Goal: Check status: Check status

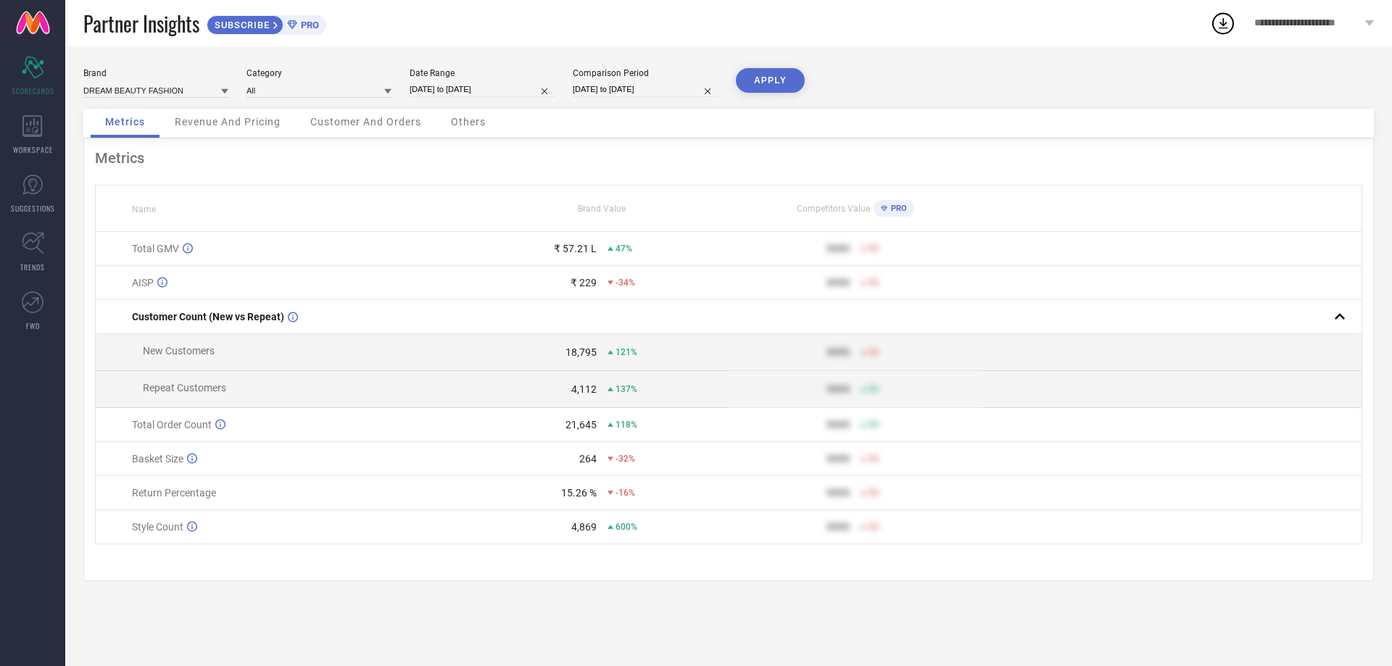
click at [460, 80] on div "Date Range [DATE] to [DATE]" at bounding box center [482, 83] width 145 height 30
select select "7"
select select "2025"
select select "8"
select select "2025"
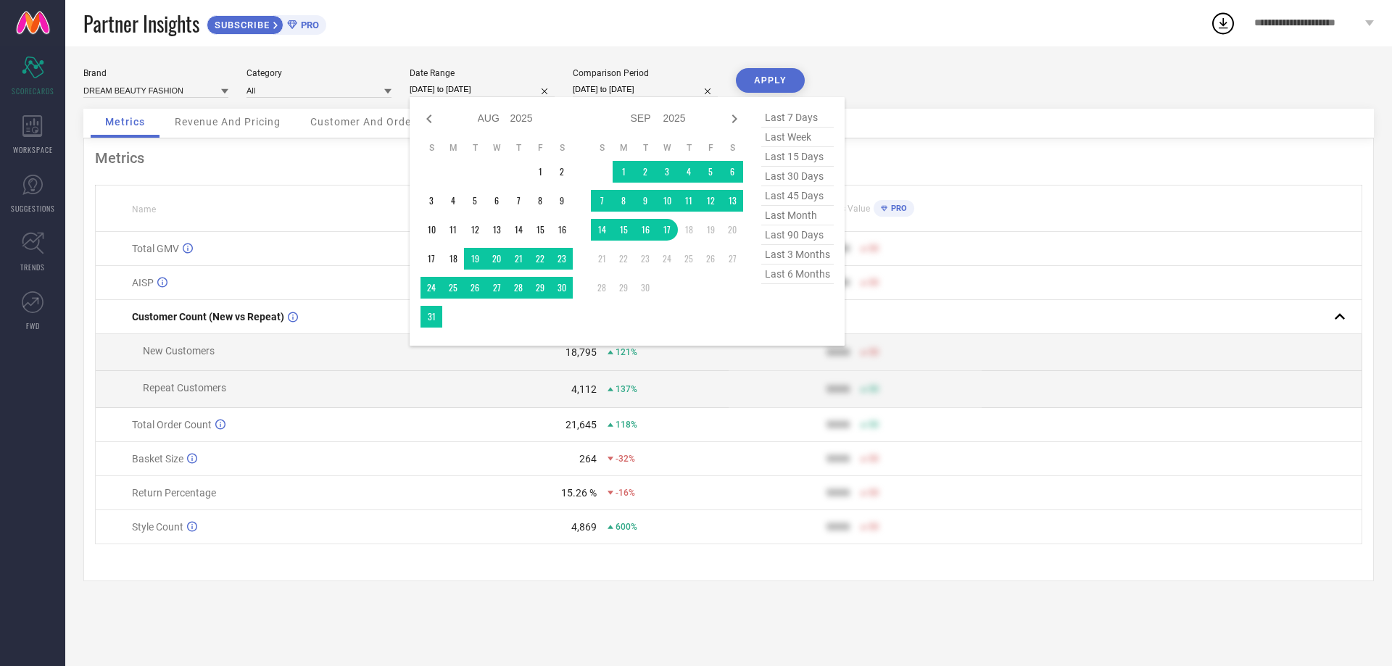
click at [462, 88] on input "[DATE] to [DATE]" at bounding box center [482, 89] width 145 height 15
click at [533, 171] on td "1" at bounding box center [540, 172] width 22 height 22
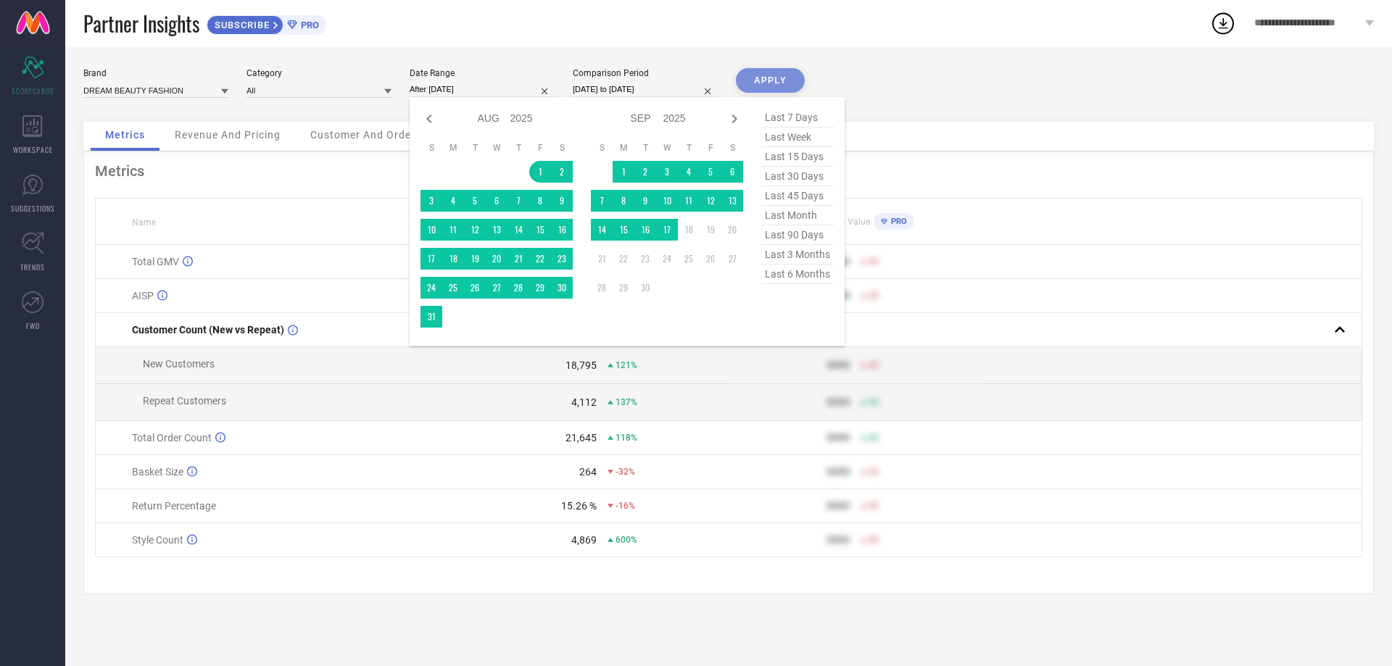
click at [442, 316] on td at bounding box center [453, 317] width 22 height 22
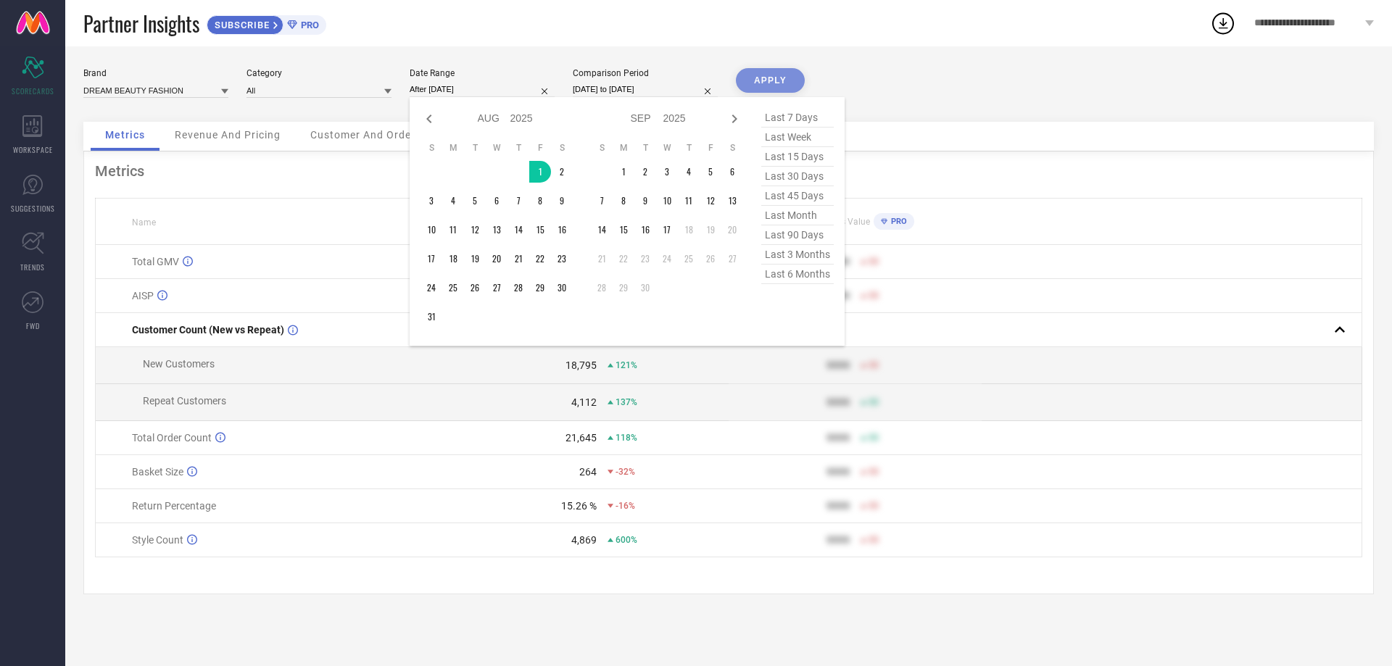
drag, startPoint x: 419, startPoint y: 317, endPoint x: 431, endPoint y: 317, distance: 11.6
click at [419, 317] on div "Jan Feb Mar Apr May Jun [DATE] Aug Sep Oct Nov [DATE] 2016 2017 2018 2019 2020 …" at bounding box center [627, 221] width 435 height 249
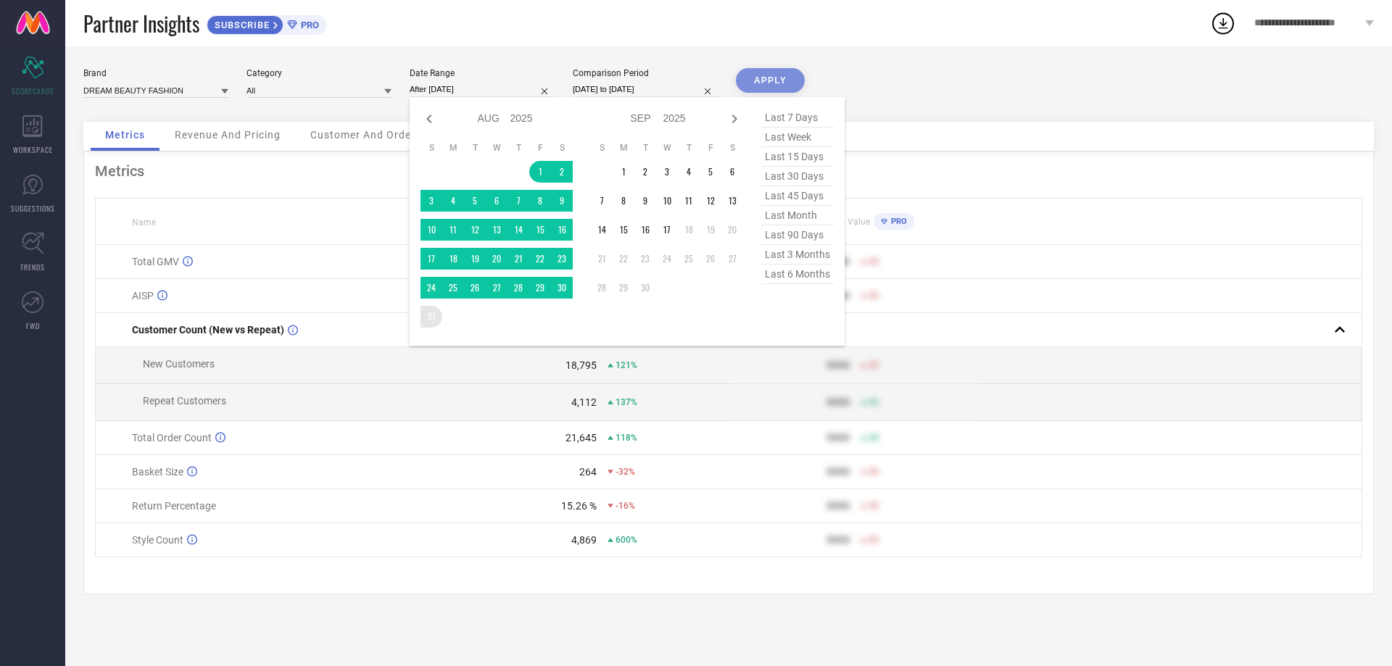
type input "[DATE] to [DATE]"
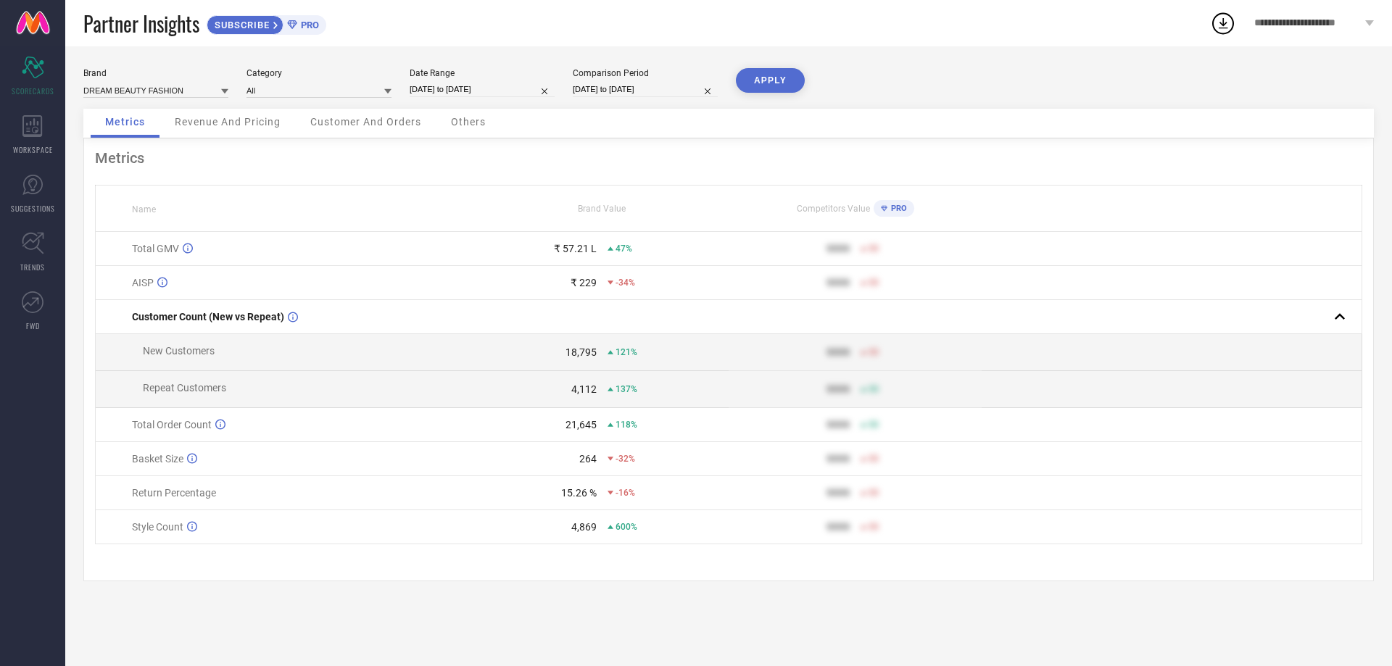
click at [769, 79] on button "APPLY" at bounding box center [770, 80] width 69 height 25
select select "7"
select select "2025"
select select "8"
select select "2025"
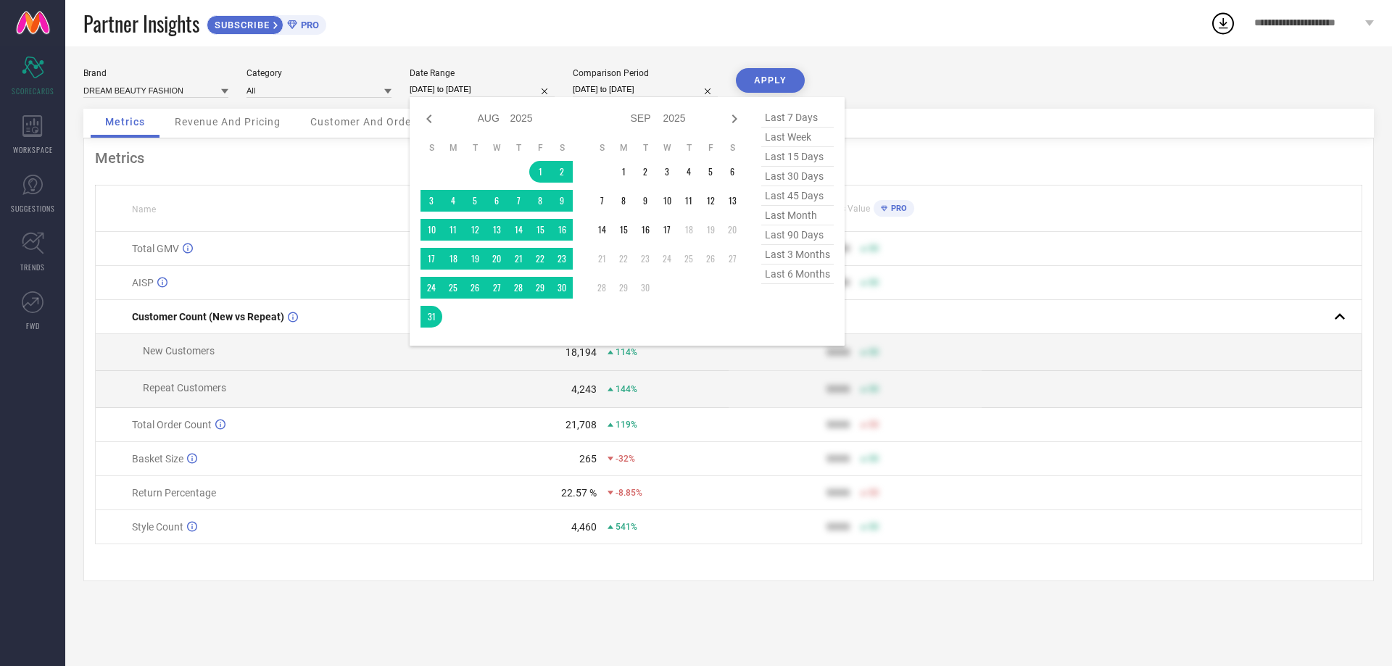
click at [504, 90] on input "[DATE] to [DATE]" at bounding box center [482, 89] width 145 height 15
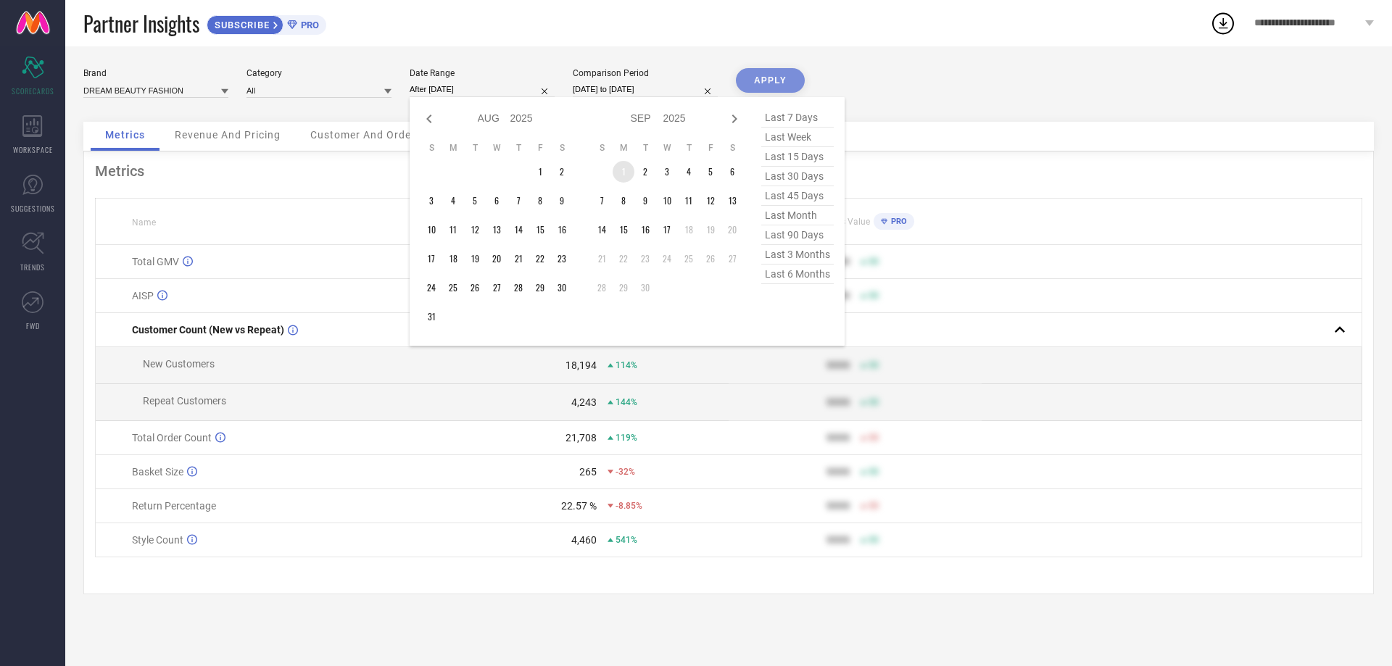
click at [626, 171] on td "1" at bounding box center [623, 172] width 22 height 22
type input "[DATE] to [DATE]"
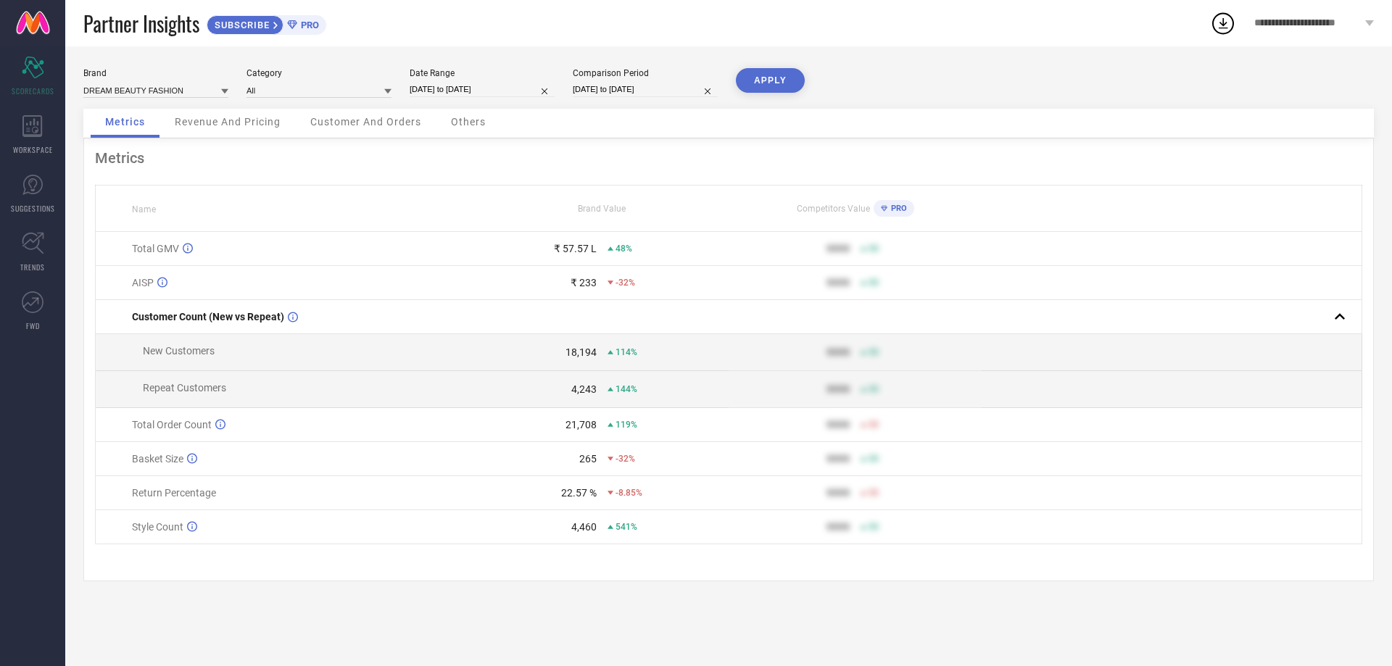
click at [785, 85] on button "APPLY" at bounding box center [770, 80] width 69 height 25
select select "7"
select select "2024"
select select "8"
select select "2024"
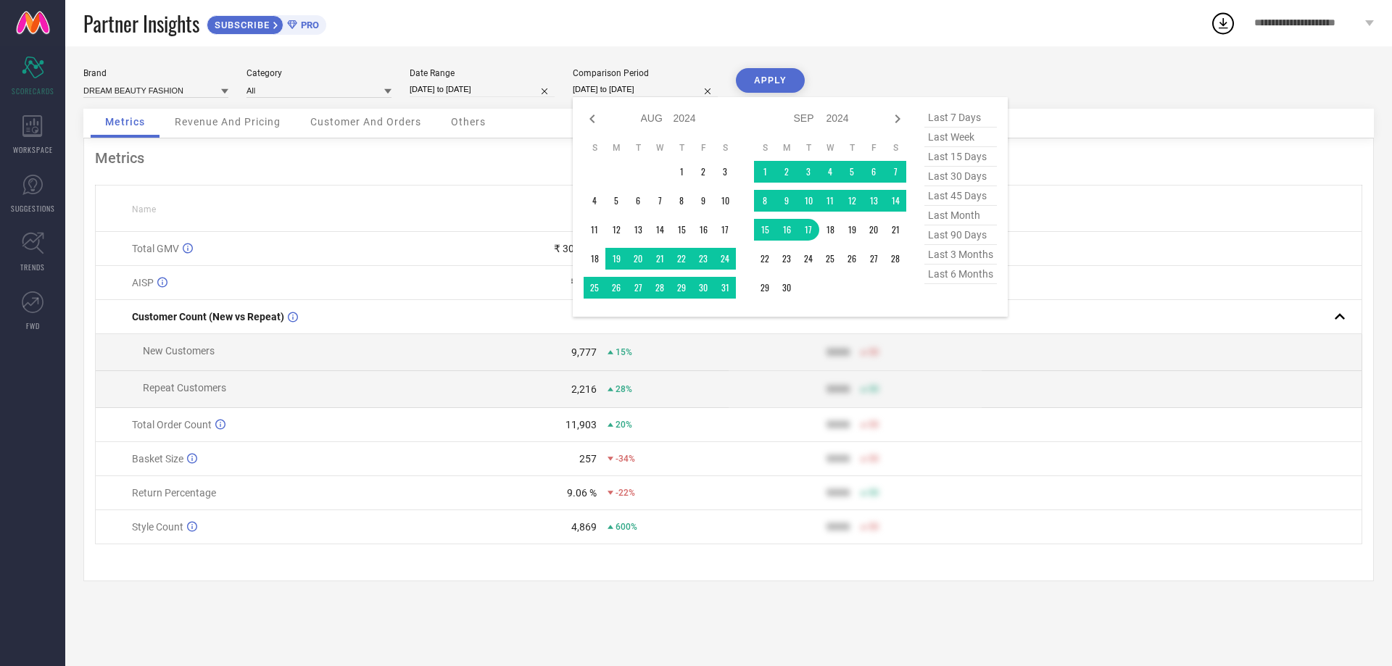
click at [668, 91] on input "[DATE] to [DATE]" at bounding box center [645, 89] width 145 height 15
click at [767, 166] on td "1" at bounding box center [765, 172] width 22 height 22
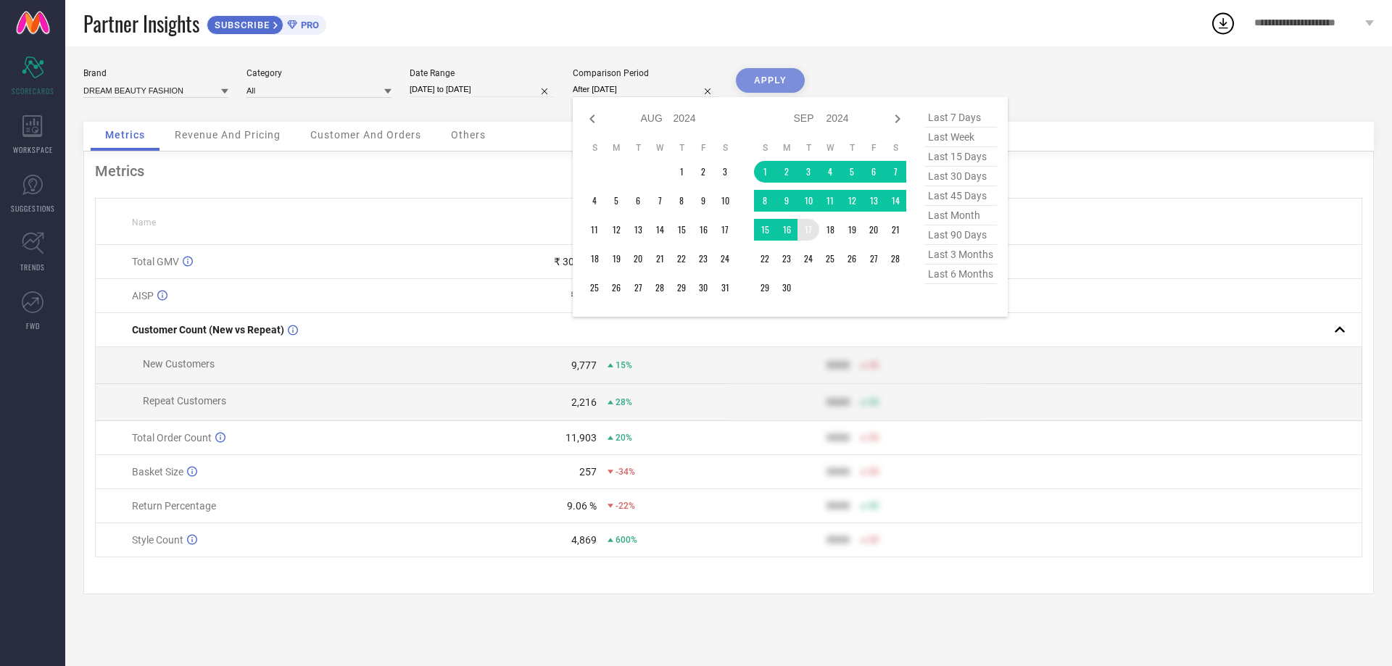
type input "[DATE] to [DATE]"
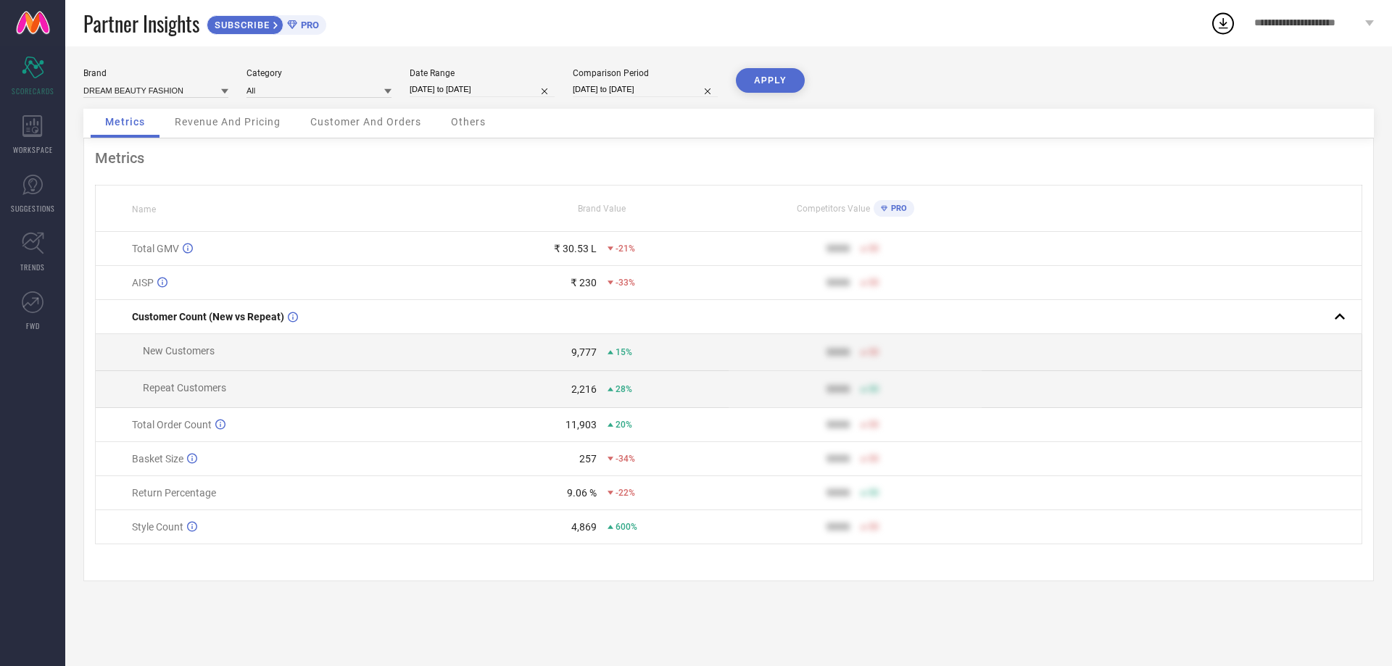
click at [770, 88] on button "APPLY" at bounding box center [770, 80] width 69 height 25
click at [38, 154] on span "WORKSPACE" at bounding box center [33, 149] width 40 height 11
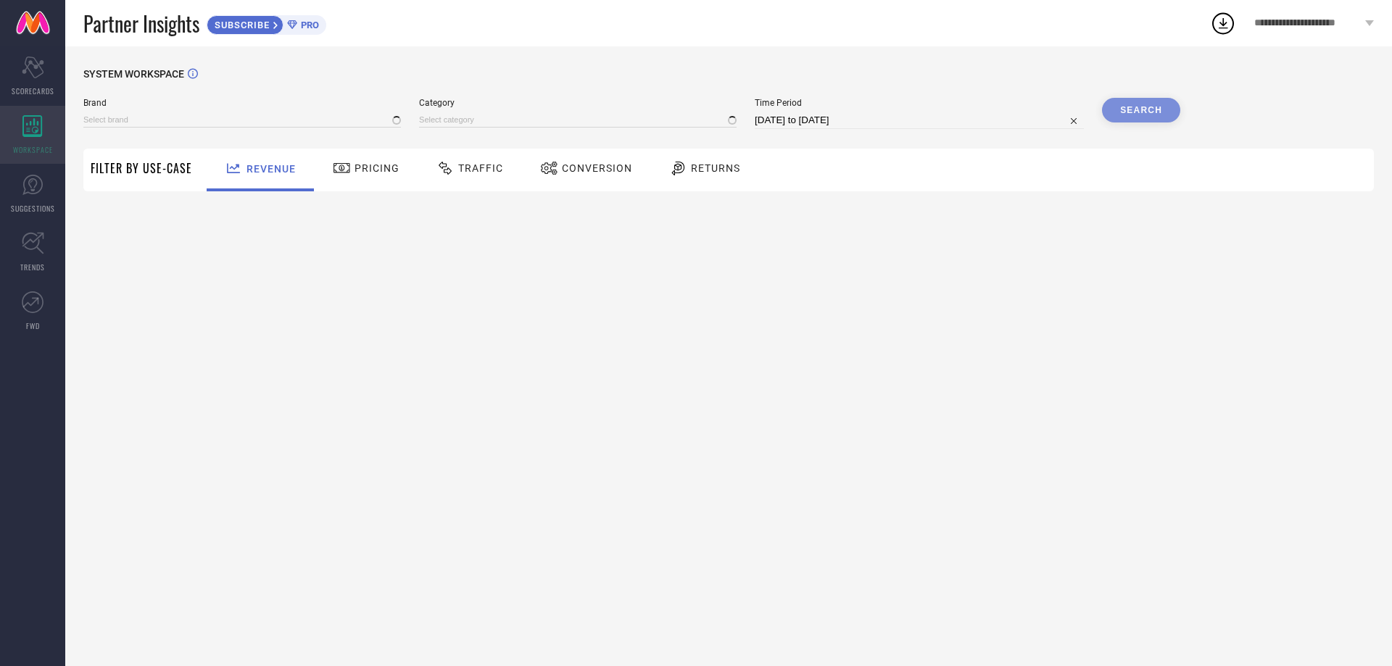
type input "DREAM BEAUTY FASHION"
type input "All"
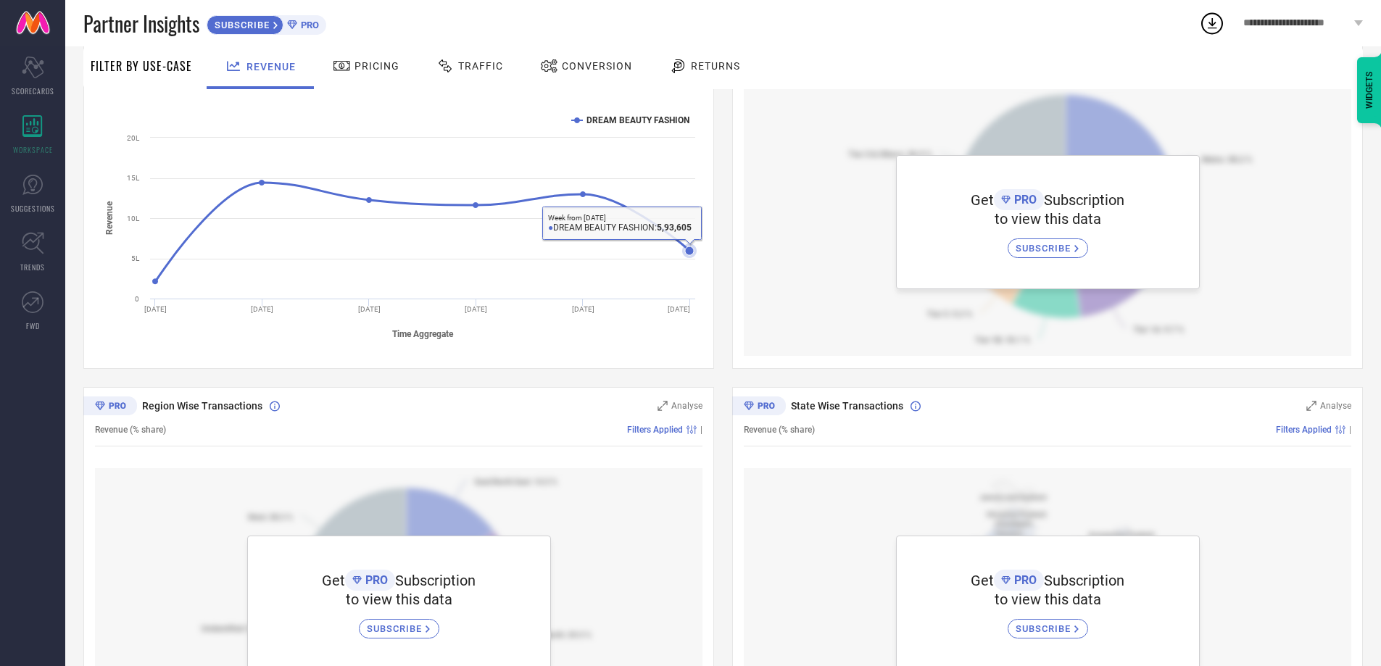
scroll to position [95, 0]
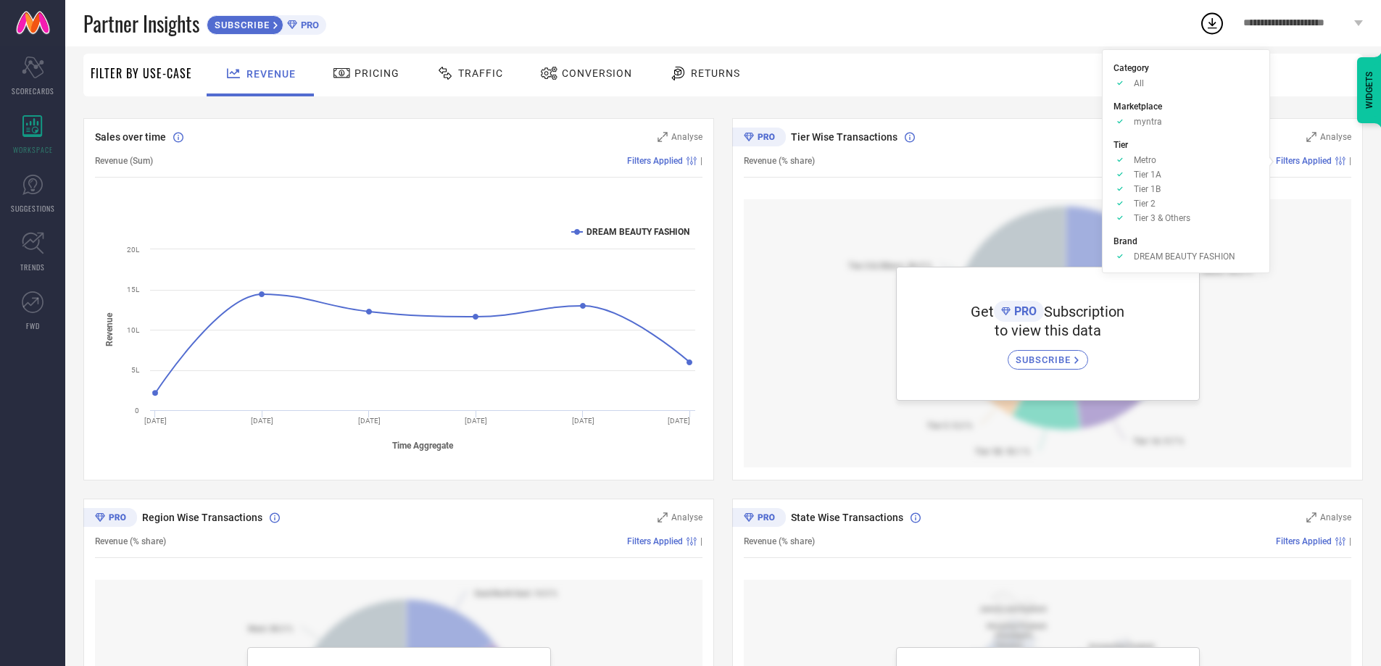
click at [1287, 158] on span "Filters Applied" at bounding box center [1304, 161] width 56 height 10
click at [1032, 364] on span "SUBSCRIBE" at bounding box center [1044, 359] width 59 height 11
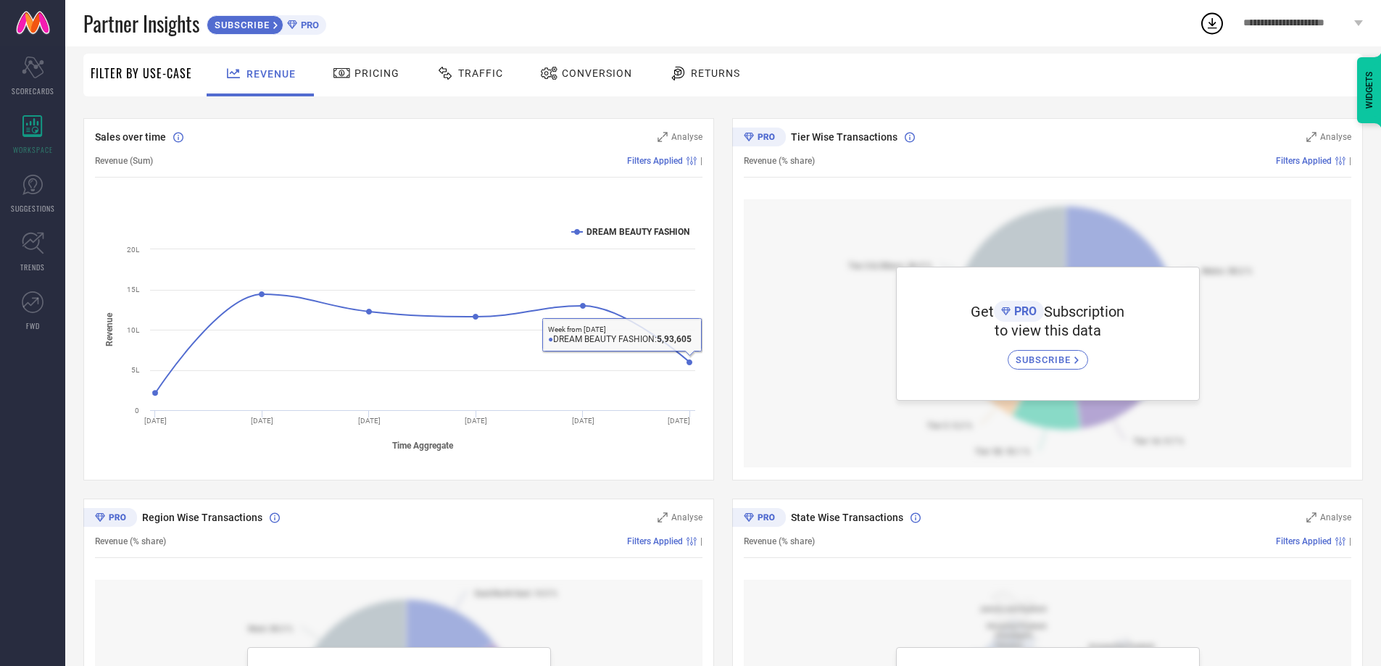
scroll to position [312, 0]
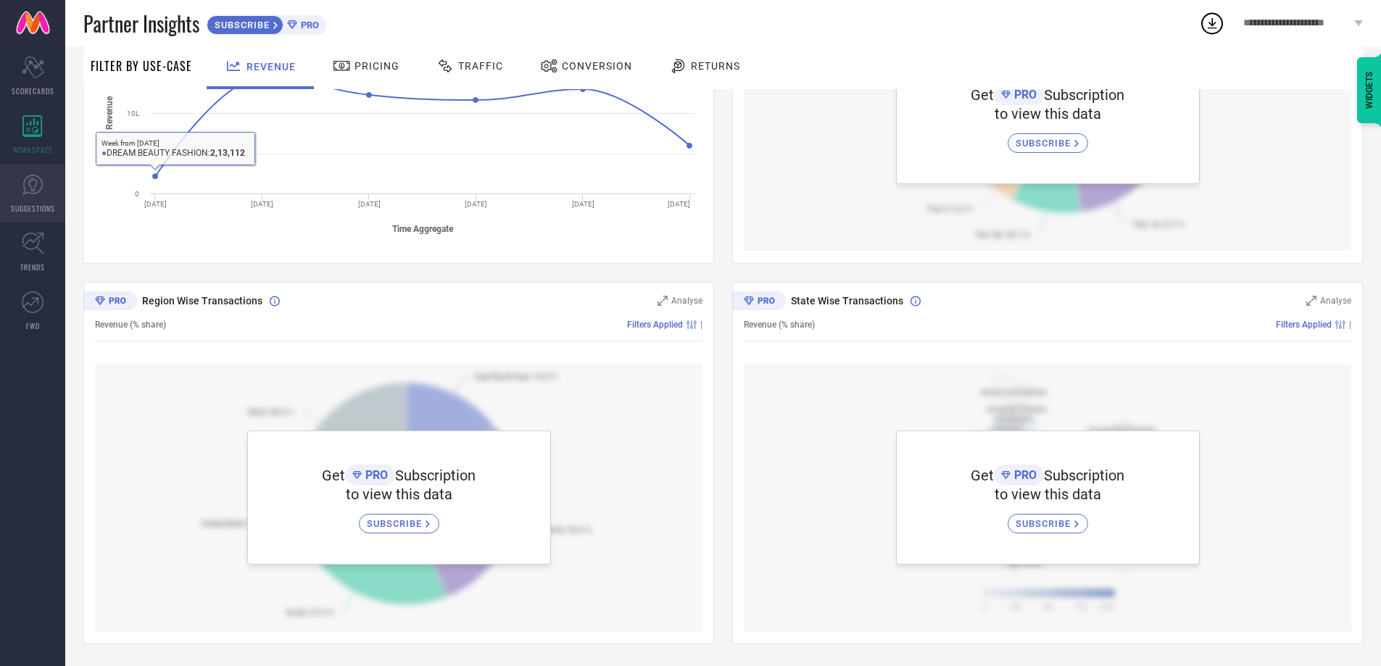
click at [23, 196] on link "SUGGESTIONS" at bounding box center [32, 194] width 65 height 58
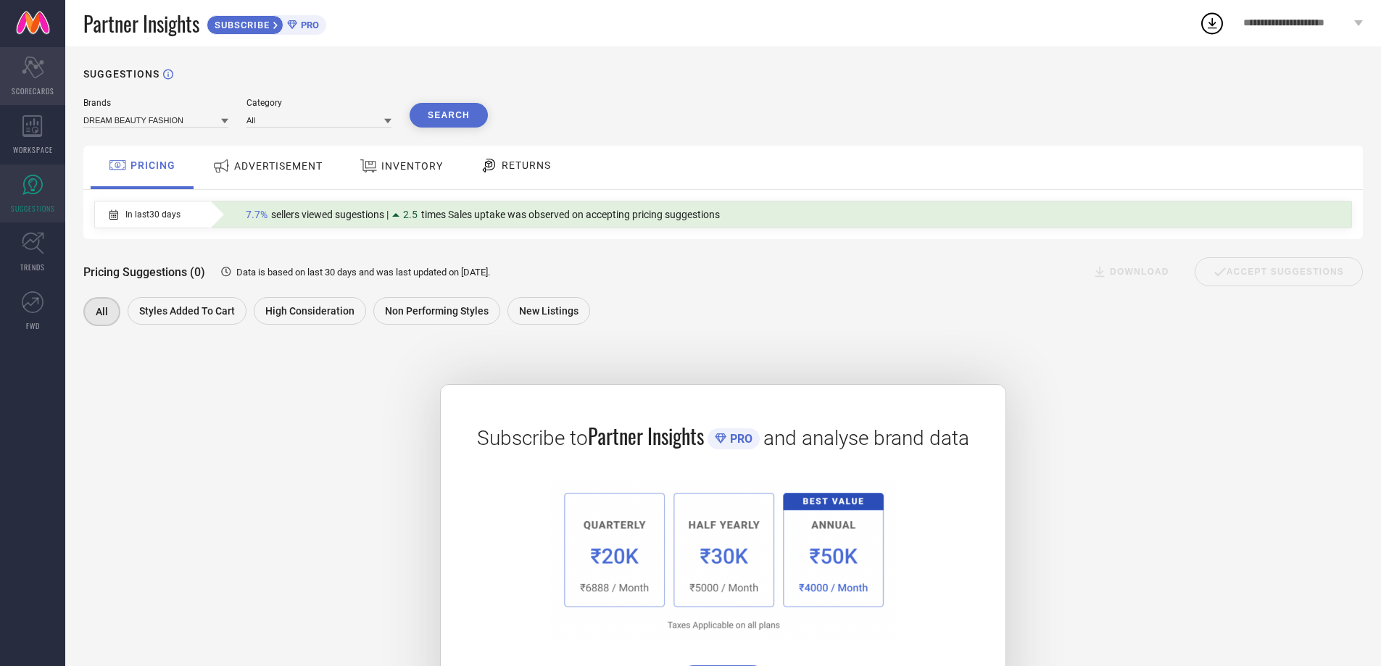
click at [29, 75] on icon "Scorecard" at bounding box center [33, 68] width 22 height 22
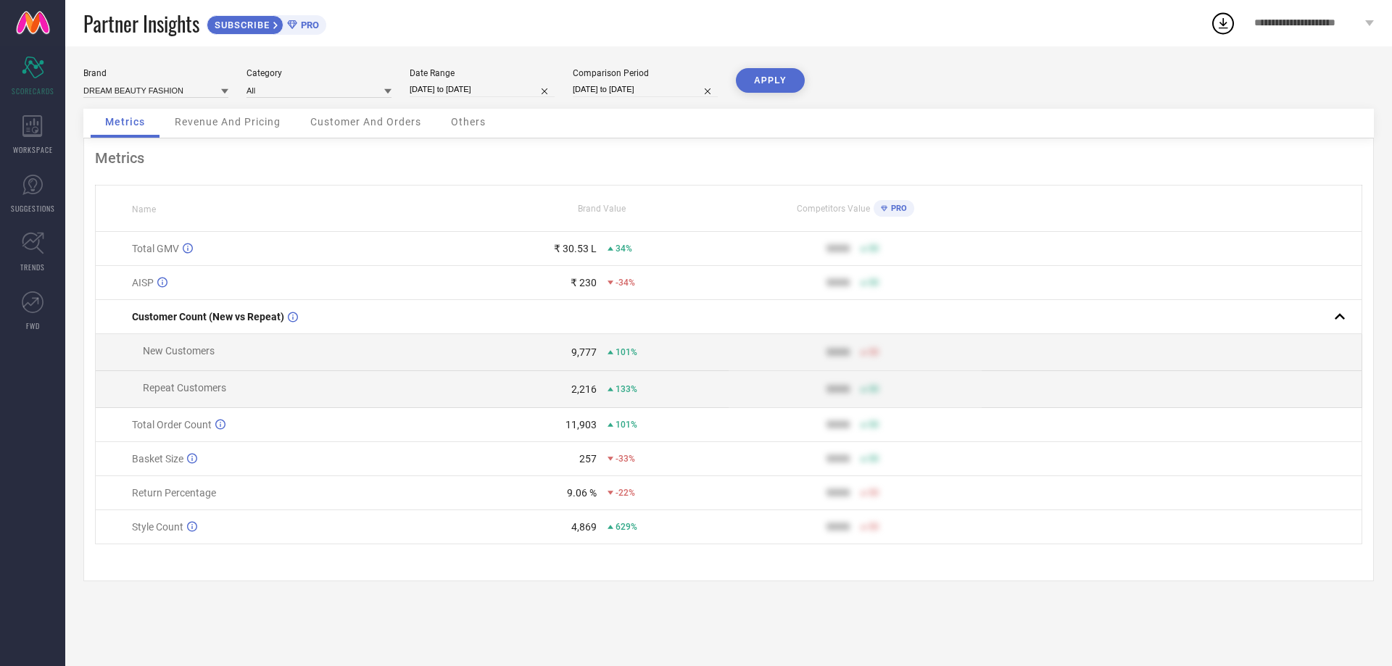
click at [457, 90] on input "[DATE] to [DATE]" at bounding box center [482, 89] width 145 height 15
select select "8"
select select "2025"
select select "9"
select select "2025"
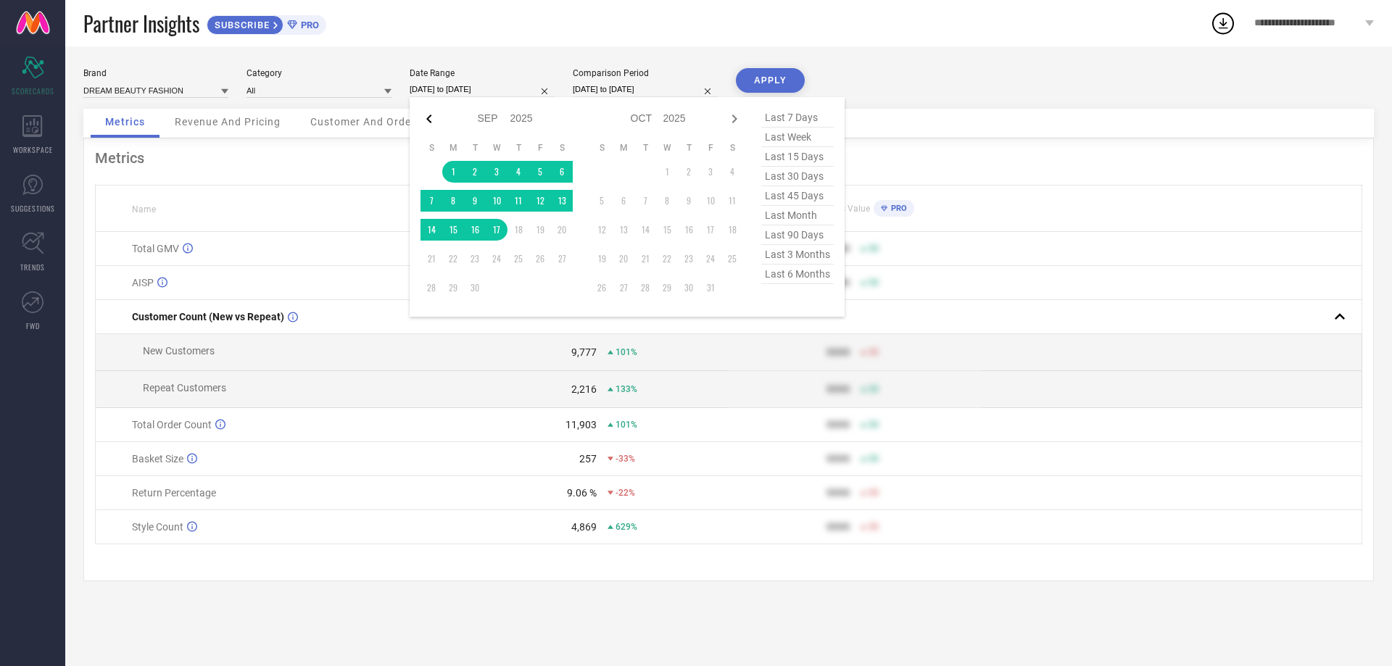
click at [425, 117] on icon at bounding box center [428, 118] width 17 height 17
select select "7"
select select "2025"
select select "8"
select select "2025"
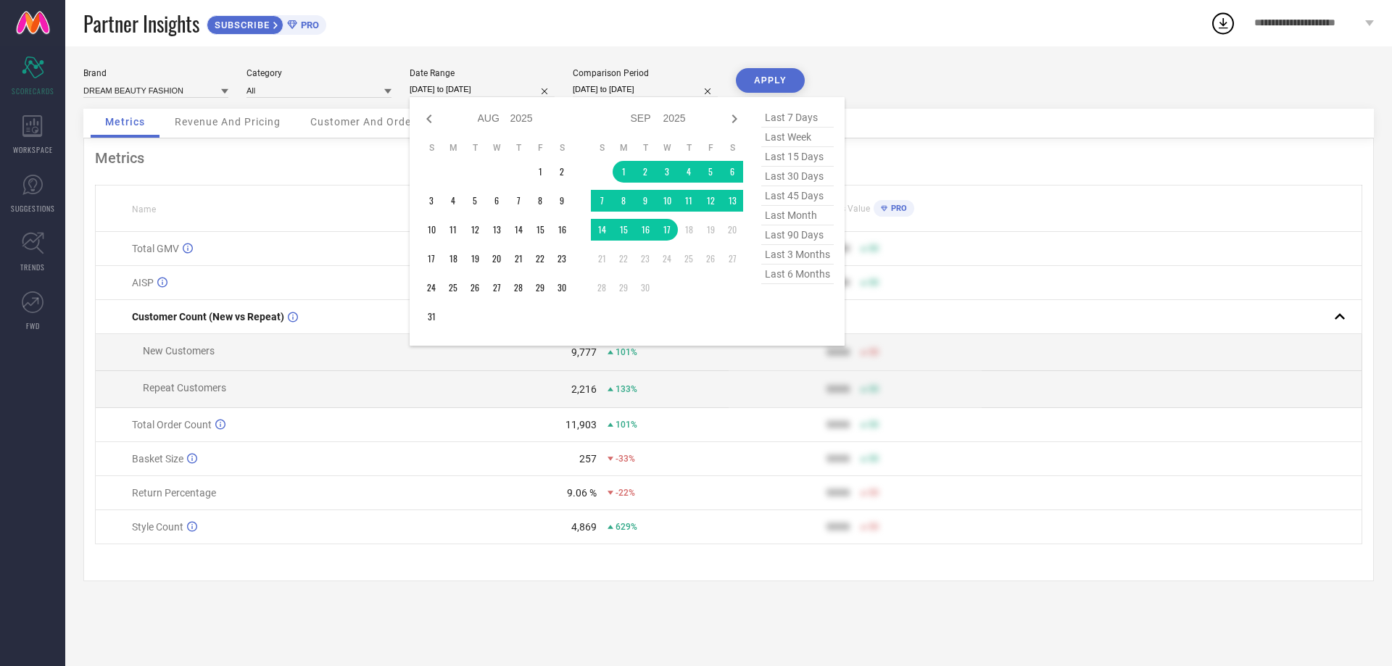
click at [420, 117] on div "Jan Feb Mar Apr May Jun [DATE] Aug Sep Oct Nov [DATE] 2016 2017 2018 2019 2020 …" at bounding box center [627, 221] width 435 height 249
click at [428, 117] on icon at bounding box center [428, 119] width 5 height 9
select select "6"
select select "2025"
select select "7"
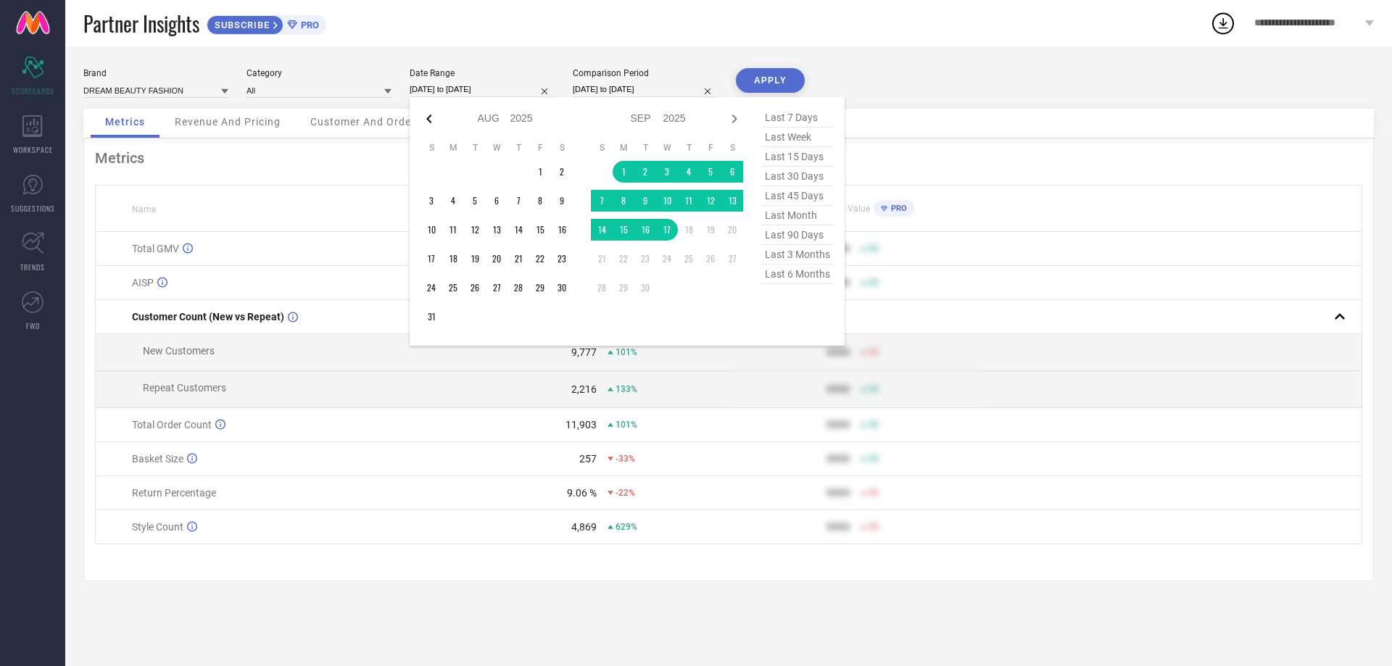
select select "2025"
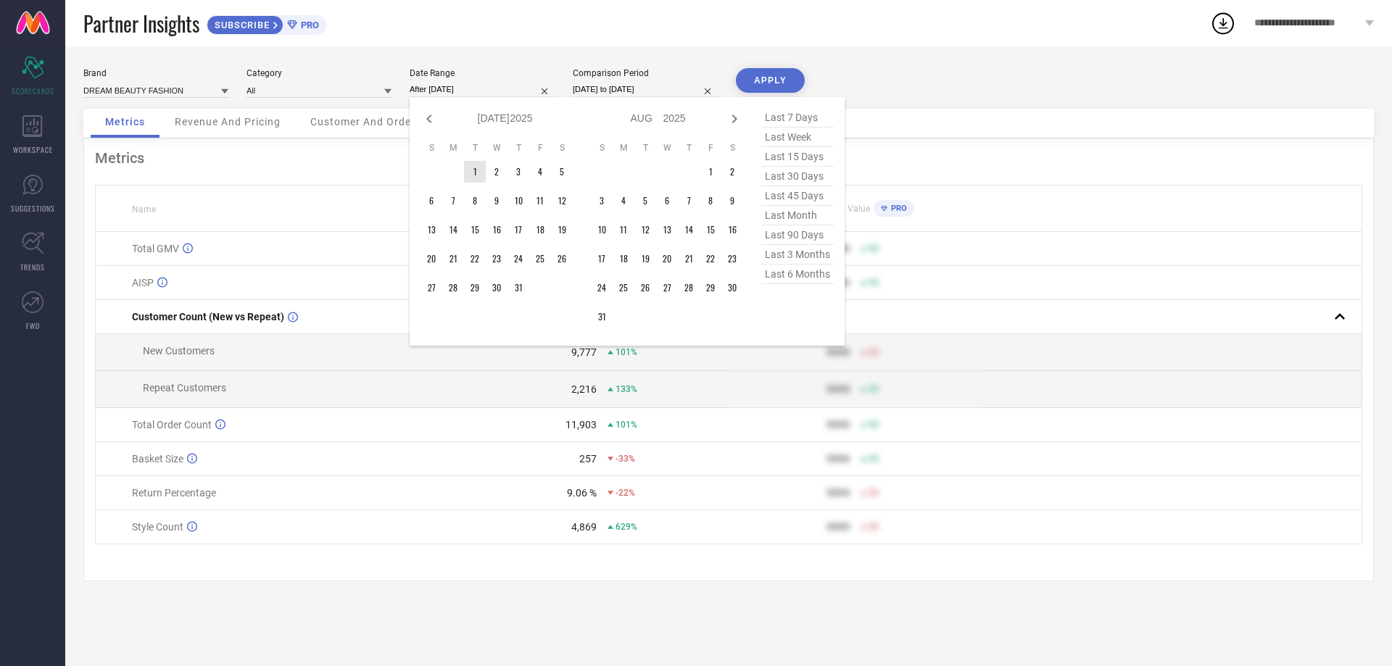
click at [469, 171] on td "1" at bounding box center [475, 172] width 22 height 22
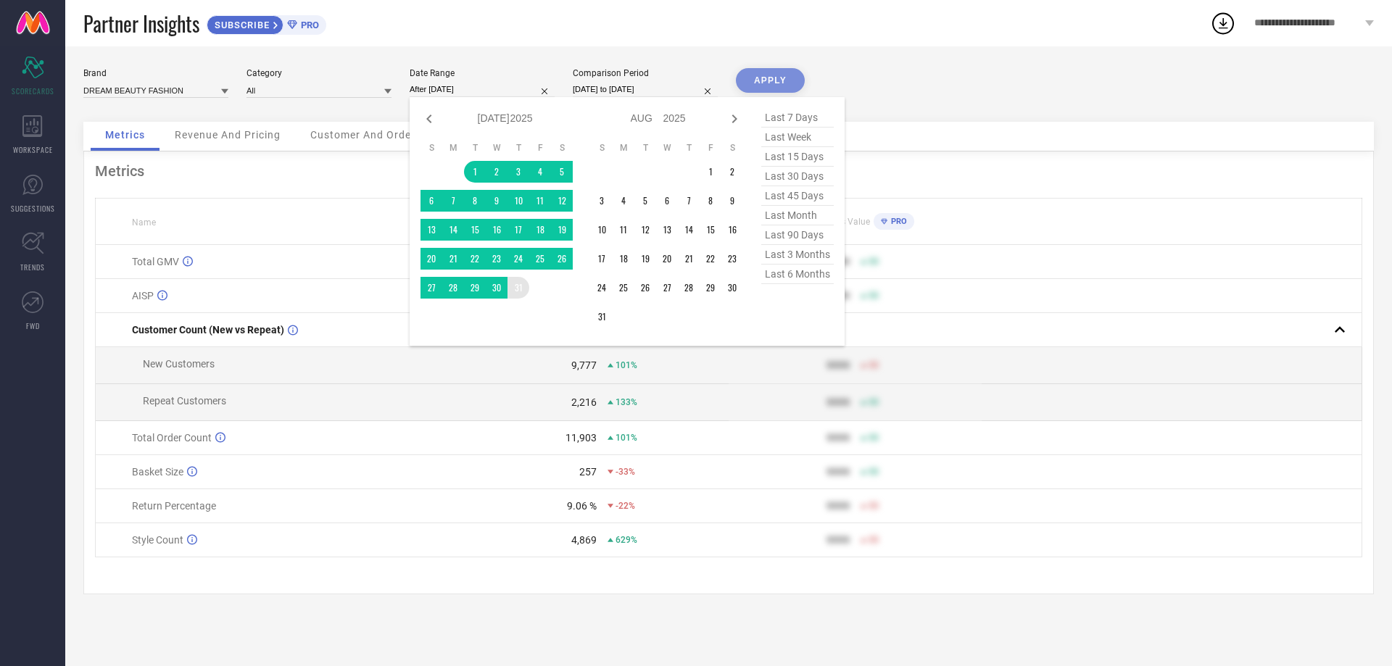
type input "[DATE] to [DATE]"
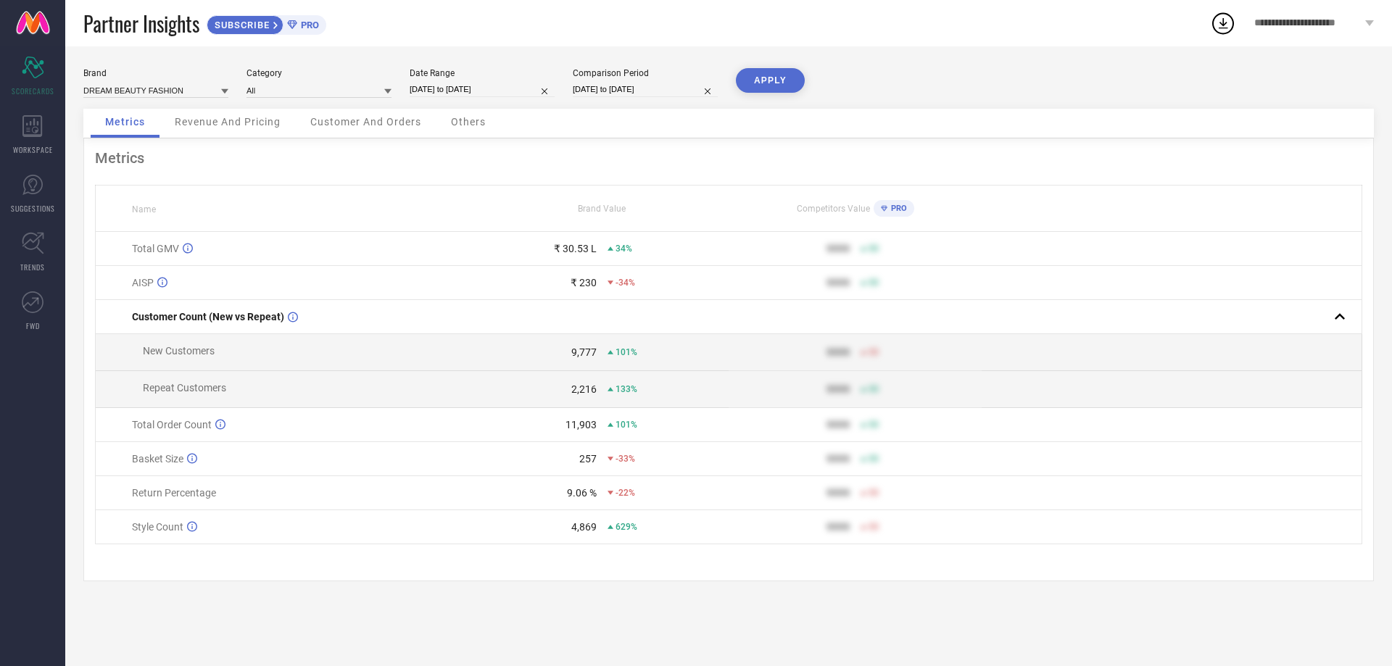
click at [781, 89] on button "APPLY" at bounding box center [770, 80] width 69 height 25
click at [436, 82] on input "[DATE] to [DATE]" at bounding box center [482, 89] width 145 height 15
select select "6"
select select "2025"
select select "7"
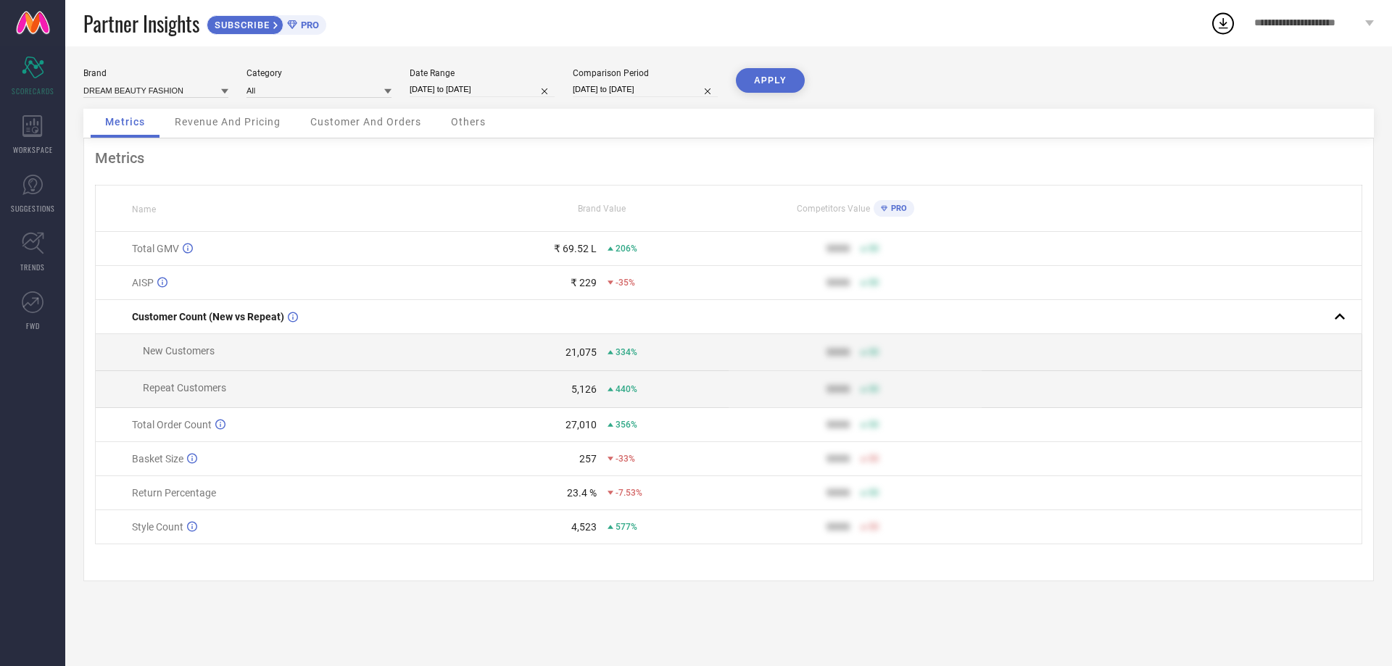
select select "2025"
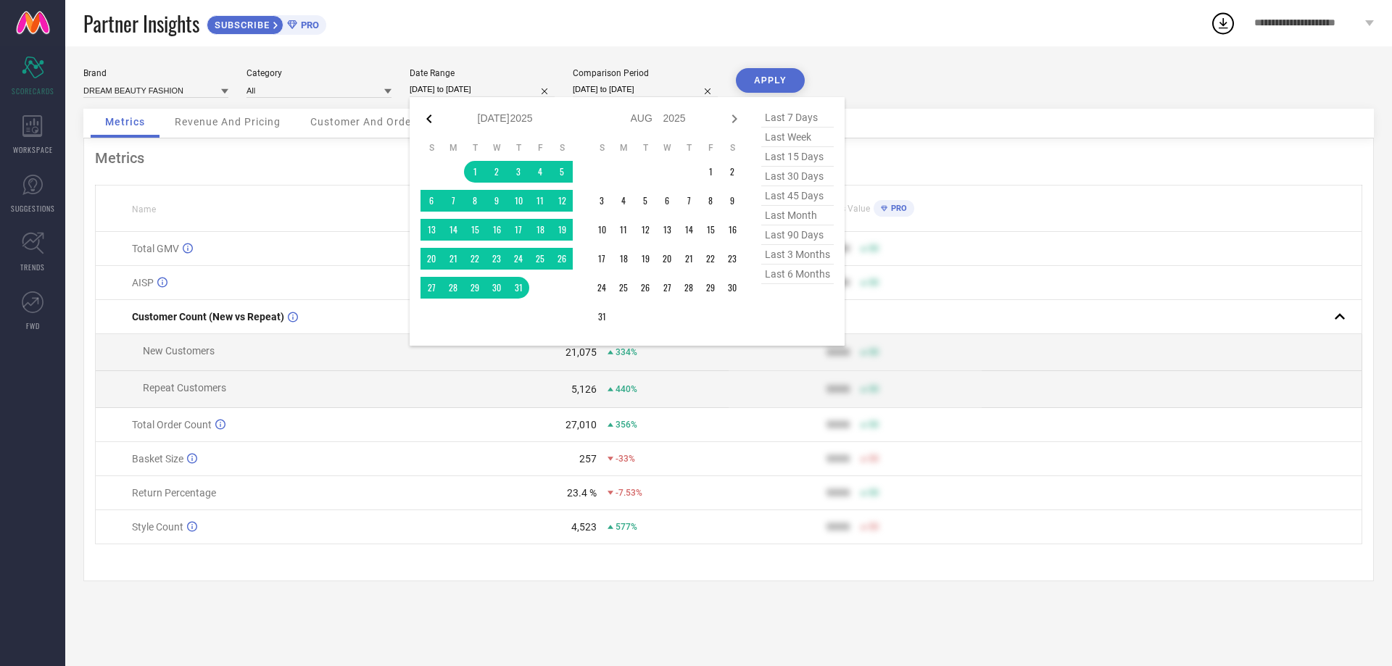
click at [424, 110] on icon at bounding box center [428, 118] width 17 height 17
select select "5"
select select "2025"
select select "6"
select select "2025"
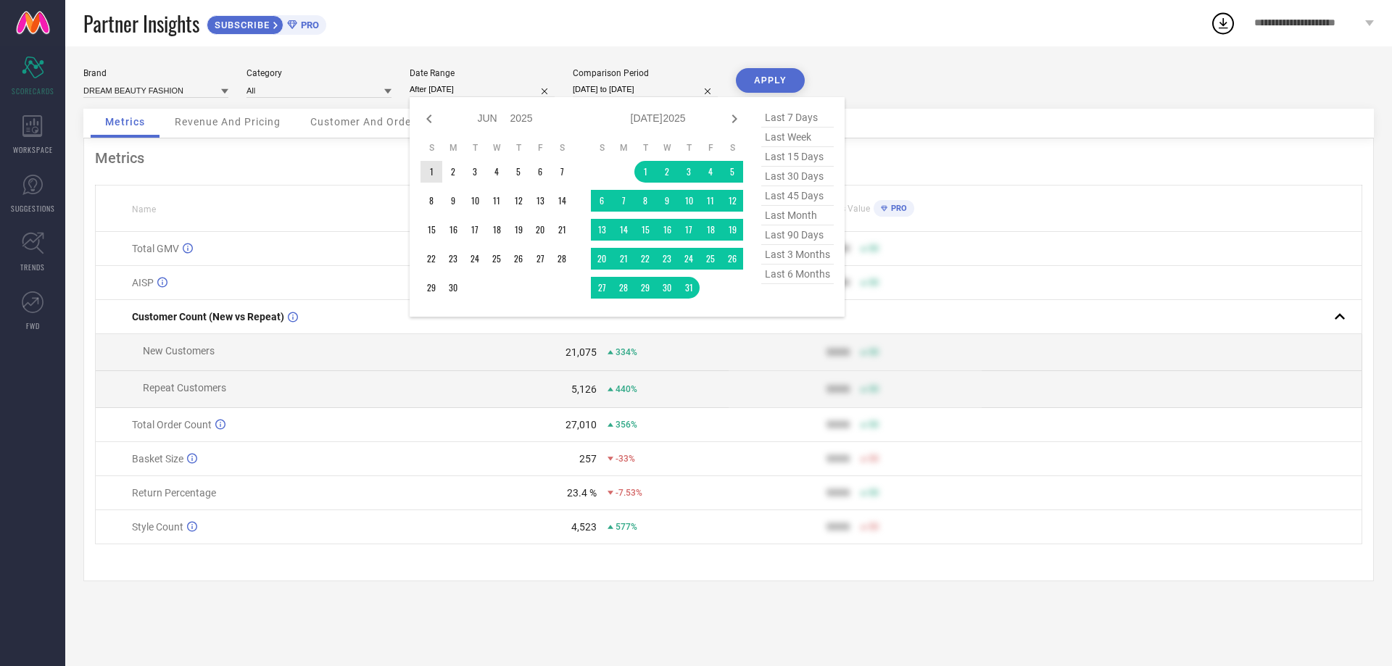
click at [435, 169] on td "1" at bounding box center [431, 172] width 22 height 22
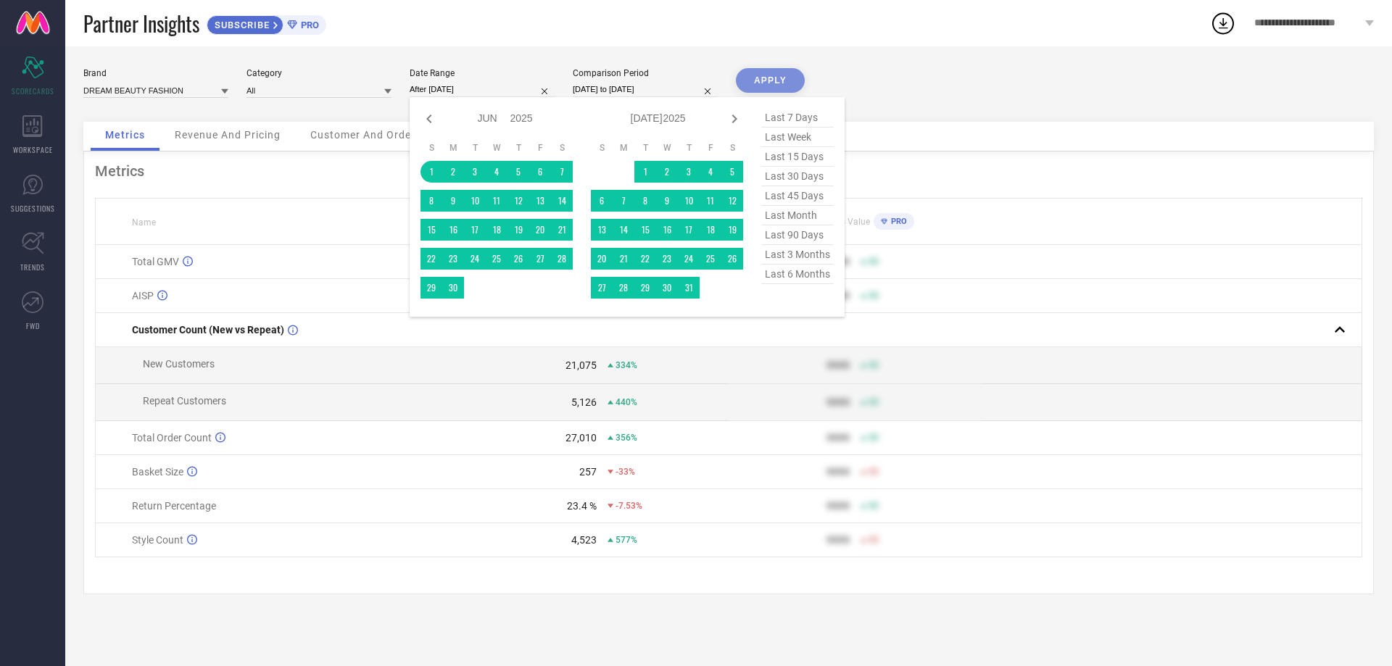
type input "[DATE] to [DATE]"
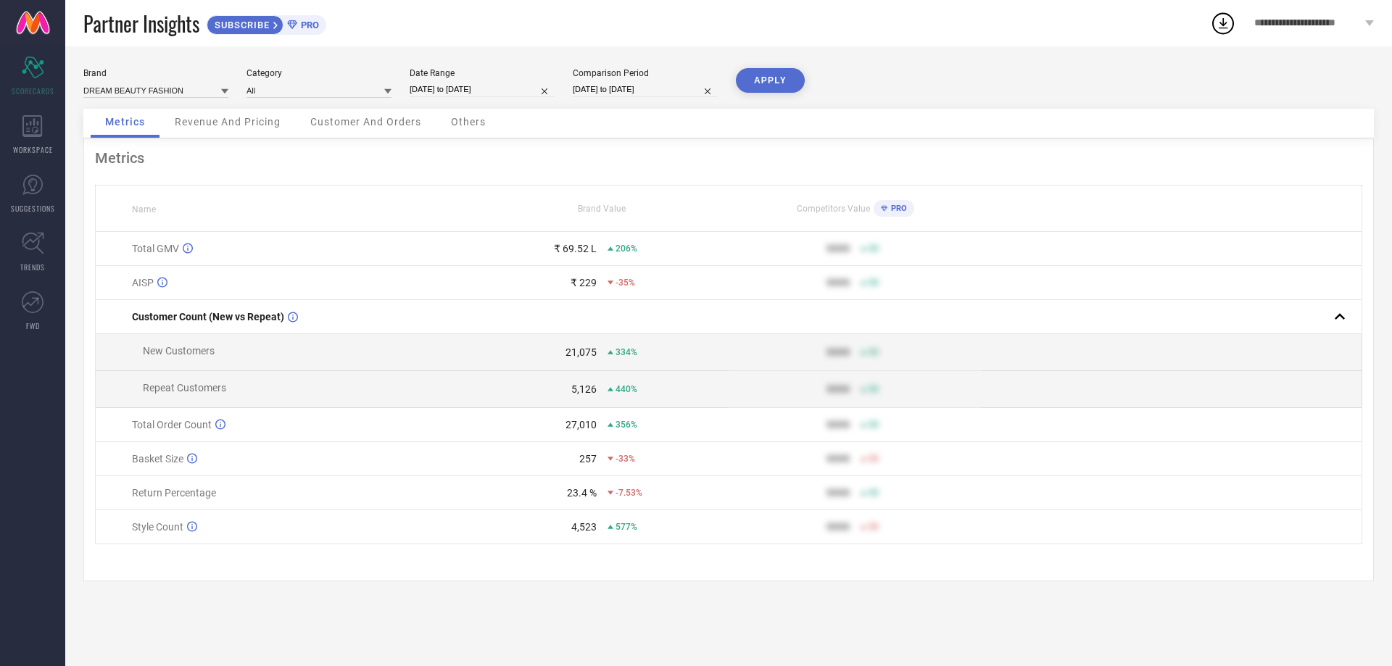
click at [757, 88] on button "APPLY" at bounding box center [770, 80] width 69 height 25
select select "5"
select select "2025"
select select "6"
select select "2025"
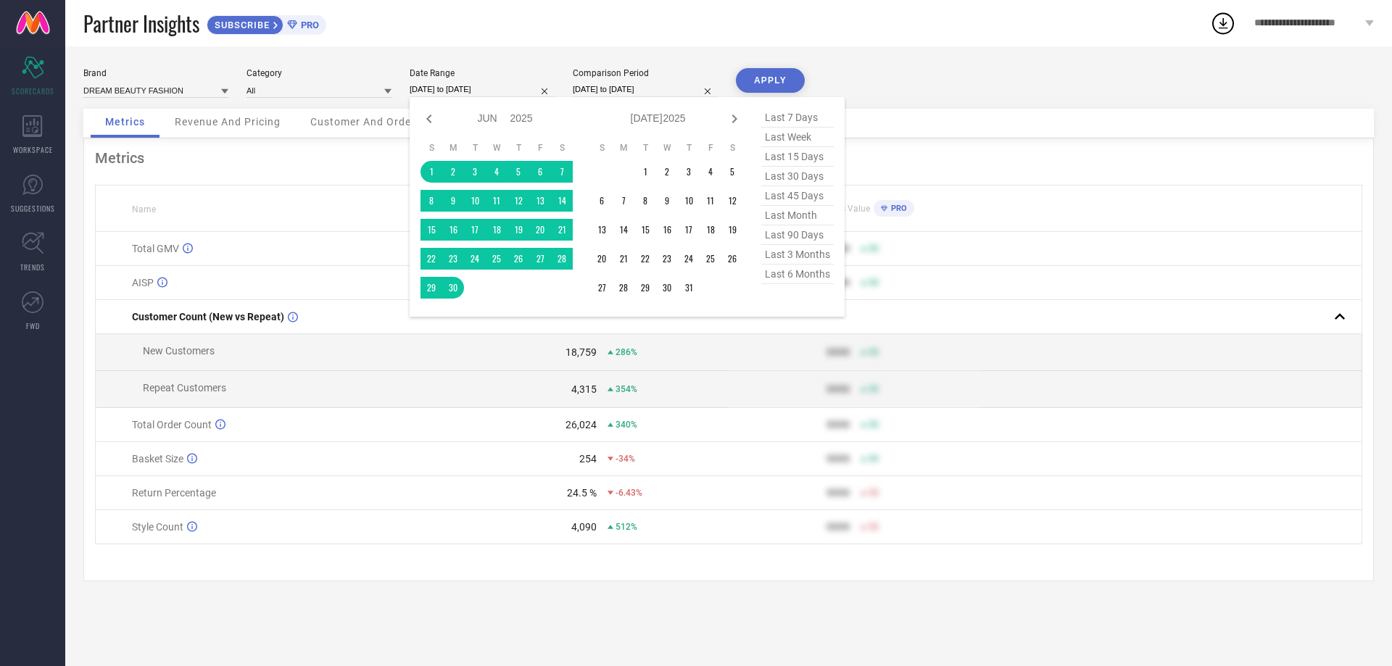
click at [495, 84] on input "[DATE] to [DATE]" at bounding box center [482, 89] width 145 height 15
click at [737, 119] on icon at bounding box center [734, 118] width 17 height 17
select select "6"
select select "2025"
select select "7"
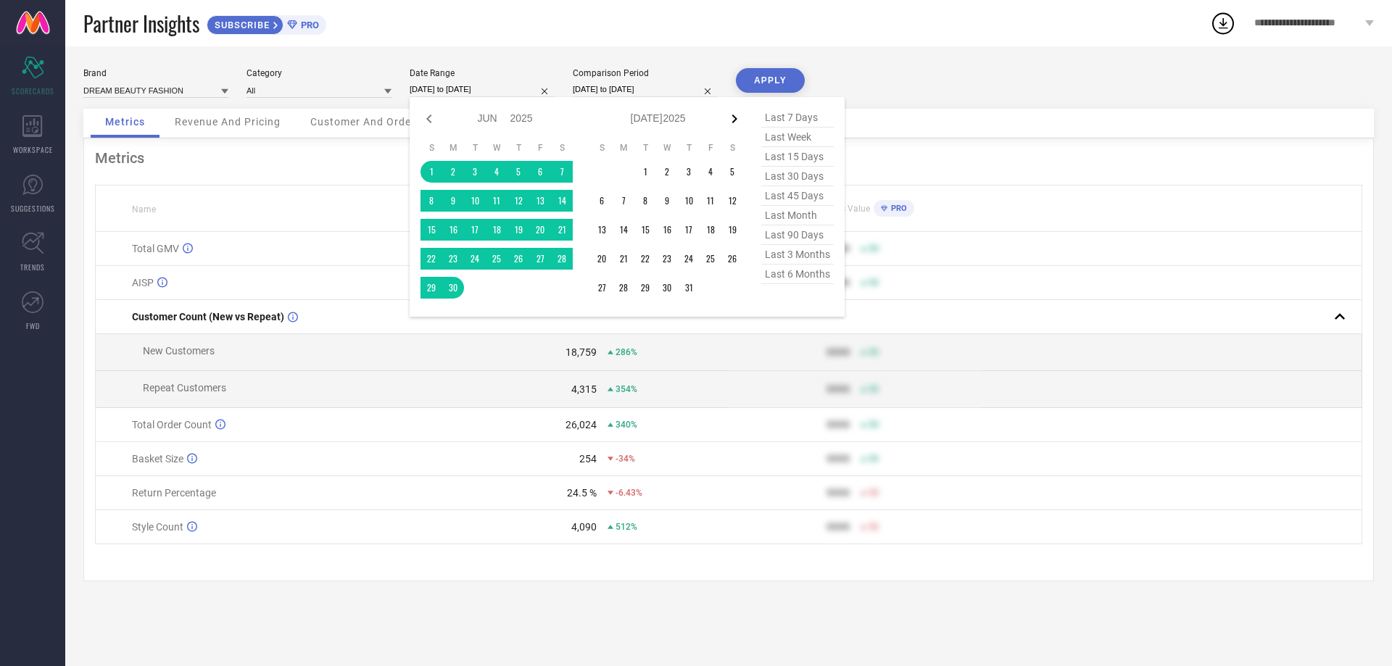
select select "2025"
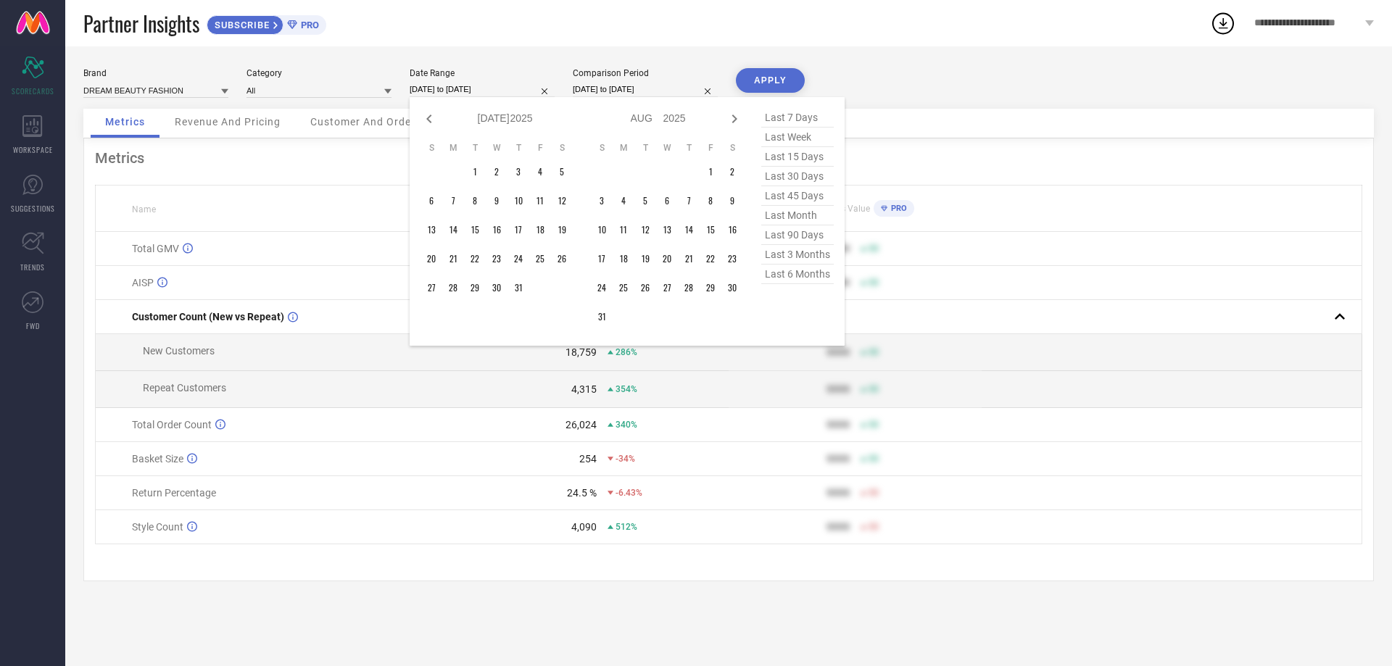
click at [737, 119] on icon at bounding box center [734, 118] width 17 height 17
select select "7"
select select "2025"
select select "8"
select select "2025"
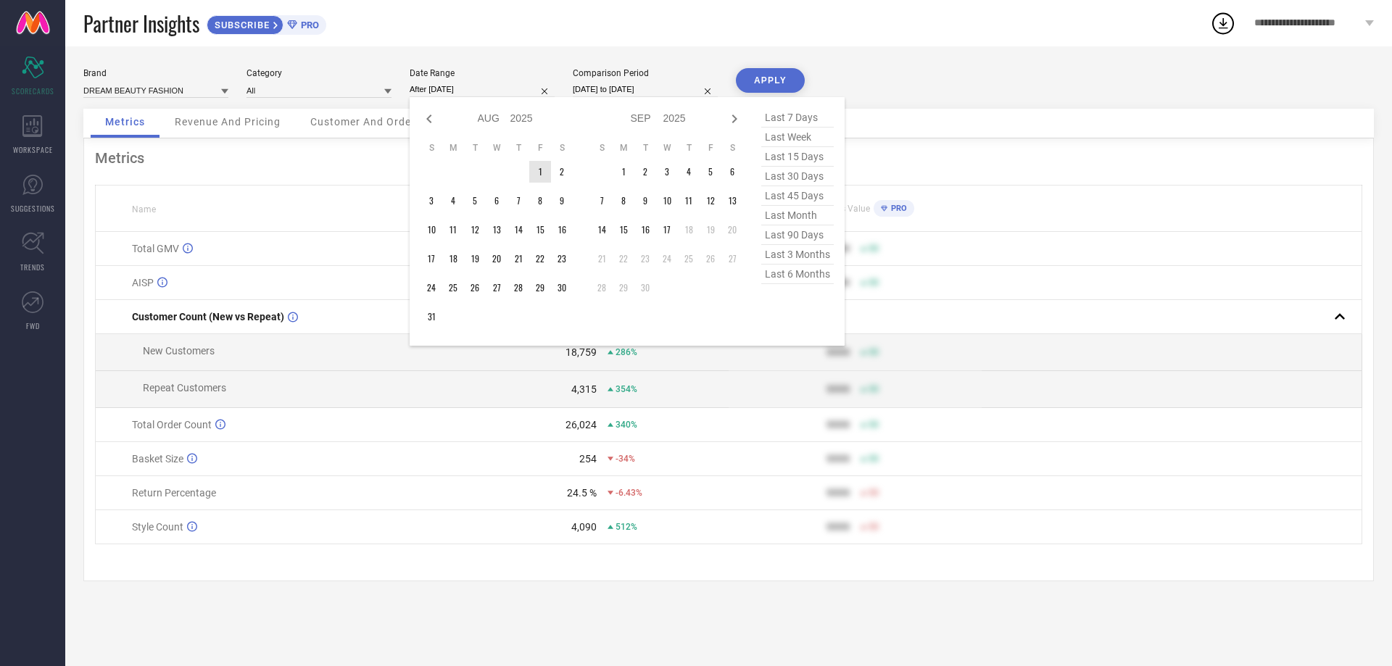
click at [536, 175] on td "1" at bounding box center [540, 172] width 22 height 22
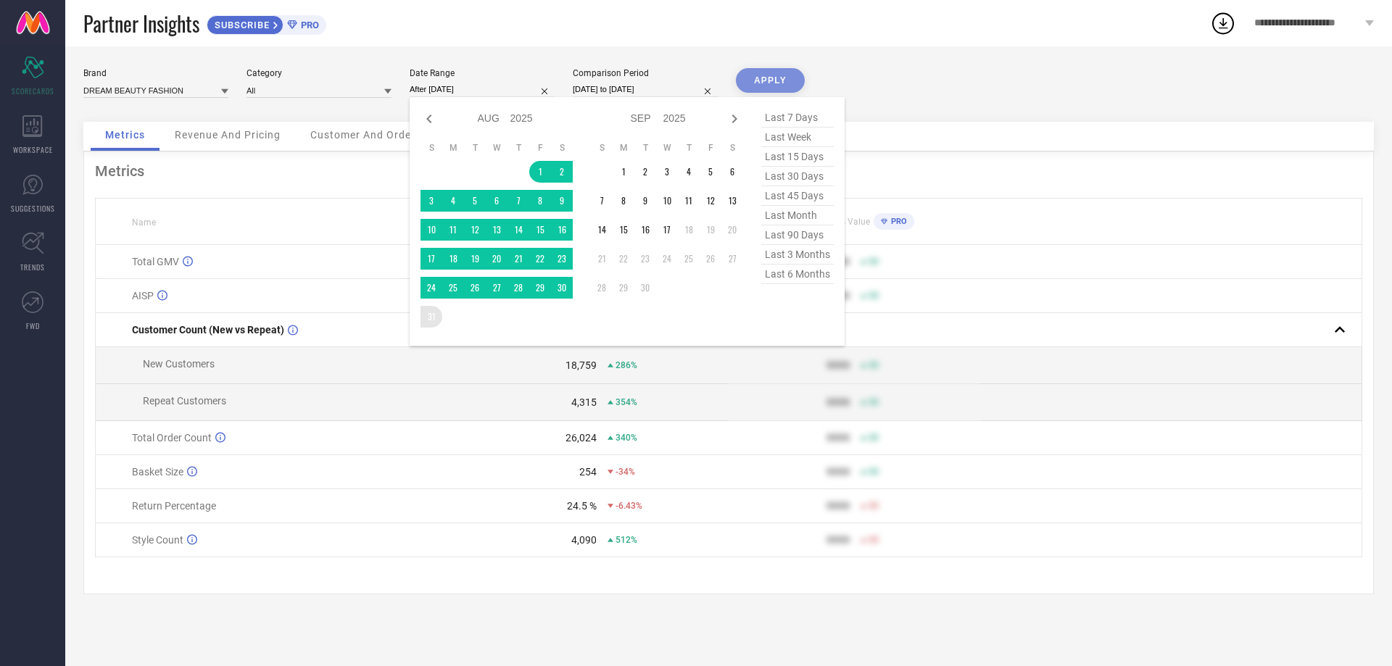
type input "[DATE] to [DATE]"
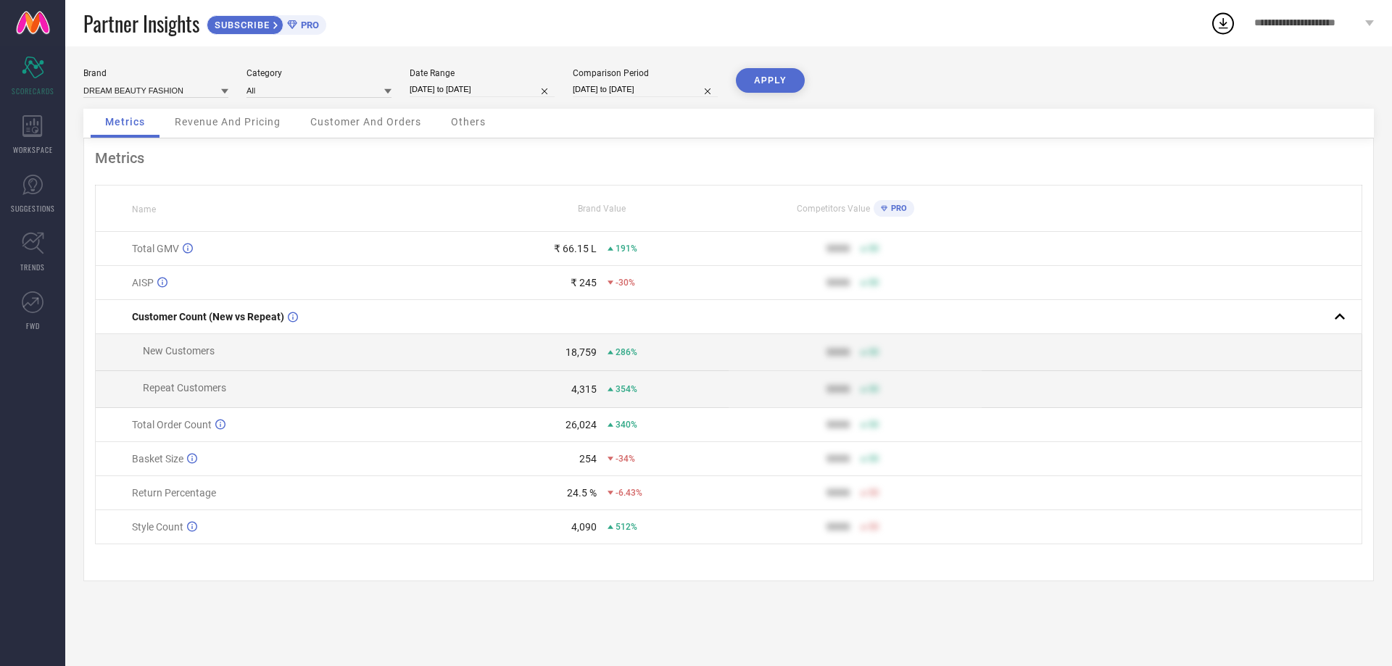
click at [761, 83] on button "APPLY" at bounding box center [770, 80] width 69 height 25
click at [507, 94] on input "[DATE] to [DATE]" at bounding box center [482, 89] width 145 height 15
select select "7"
select select "2025"
select select "8"
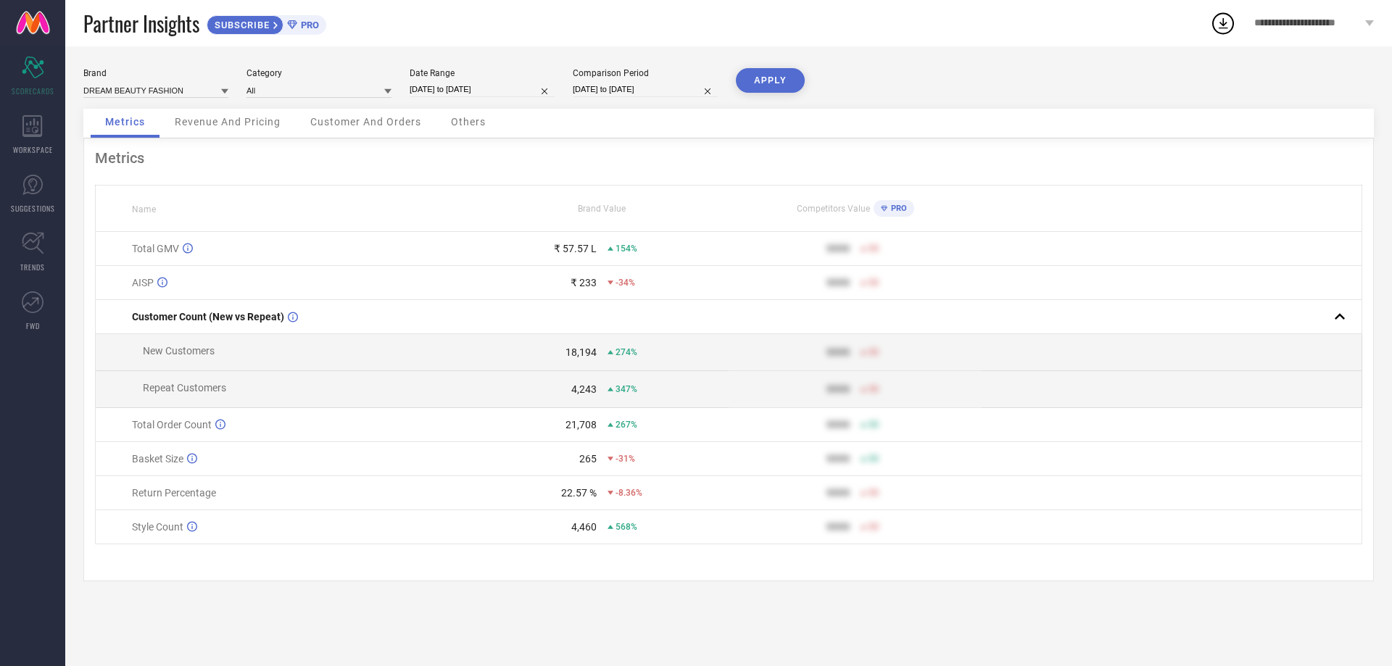
select select "2025"
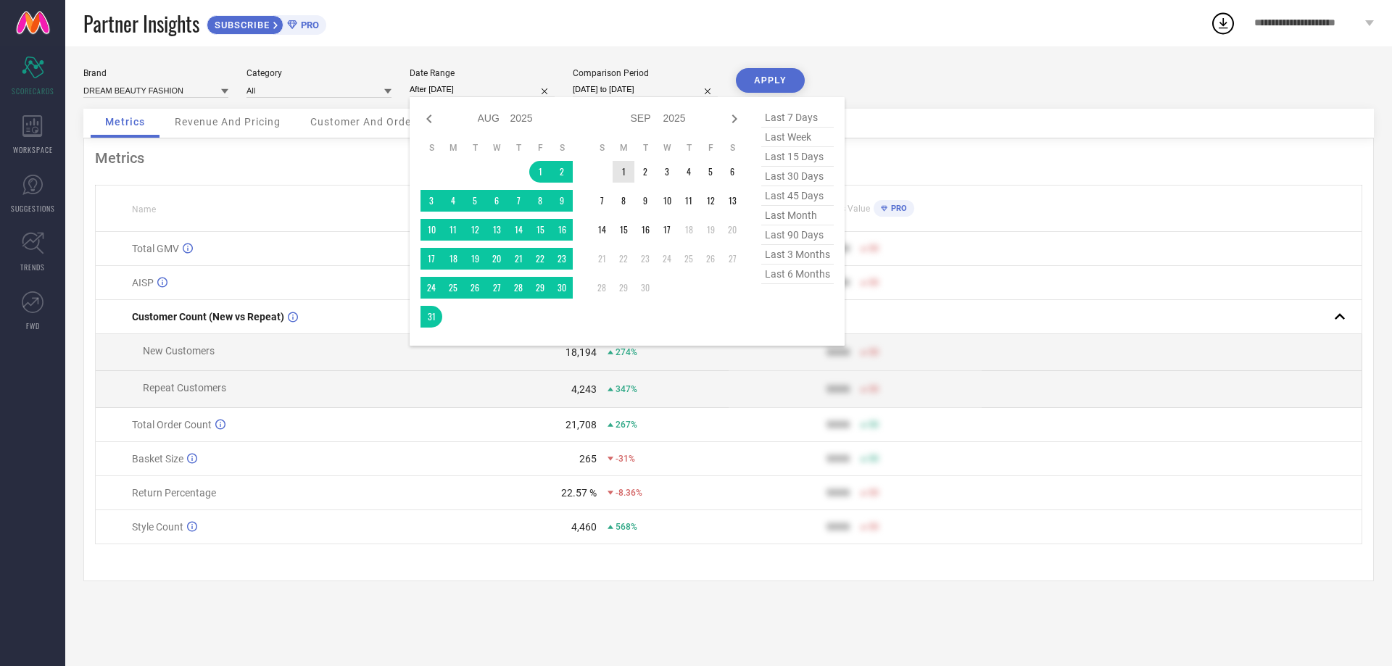
click at [615, 171] on td "1" at bounding box center [623, 172] width 22 height 22
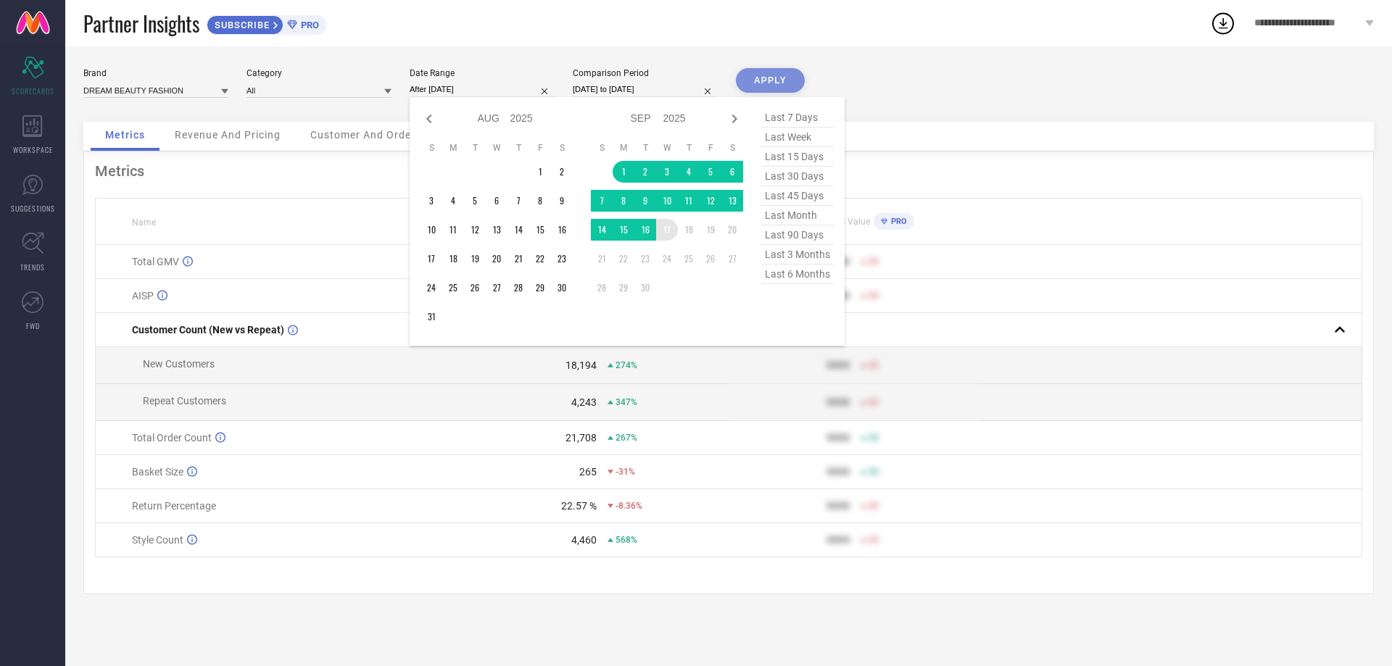
type input "[DATE] to [DATE]"
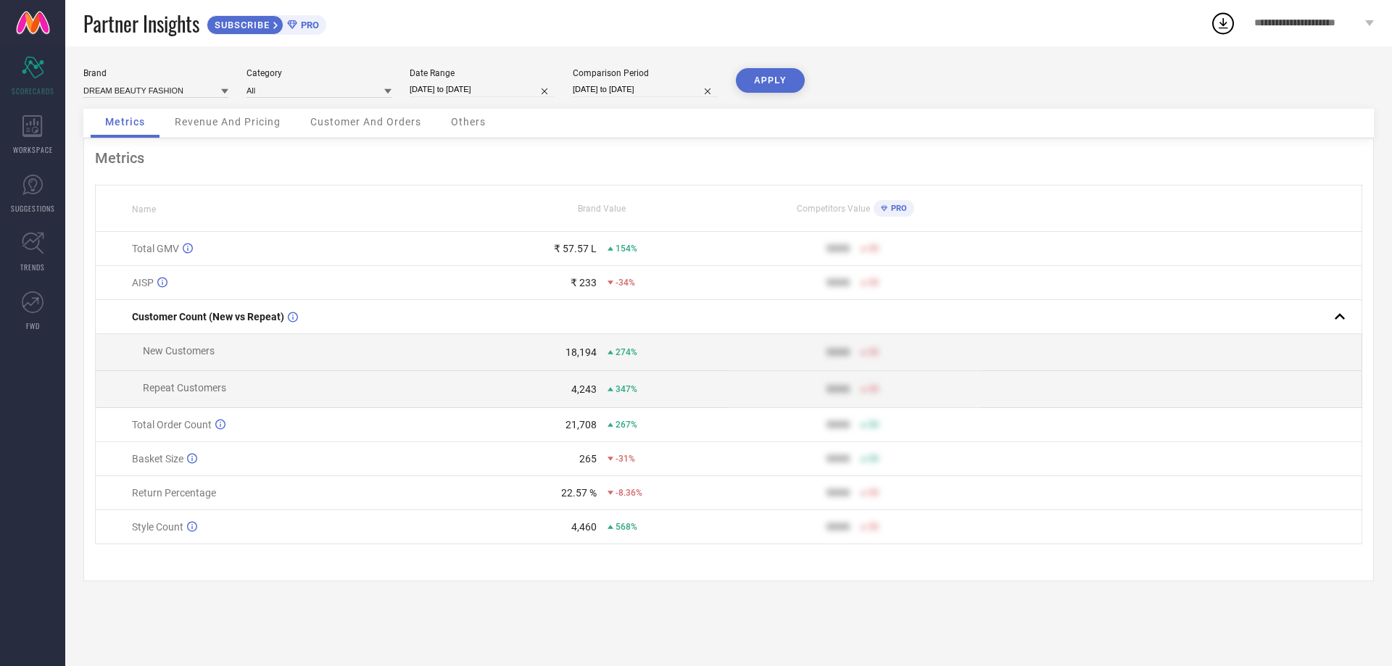
click at [769, 80] on button "APPLY" at bounding box center [770, 80] width 69 height 25
select select "8"
select select "2025"
select select "9"
select select "2025"
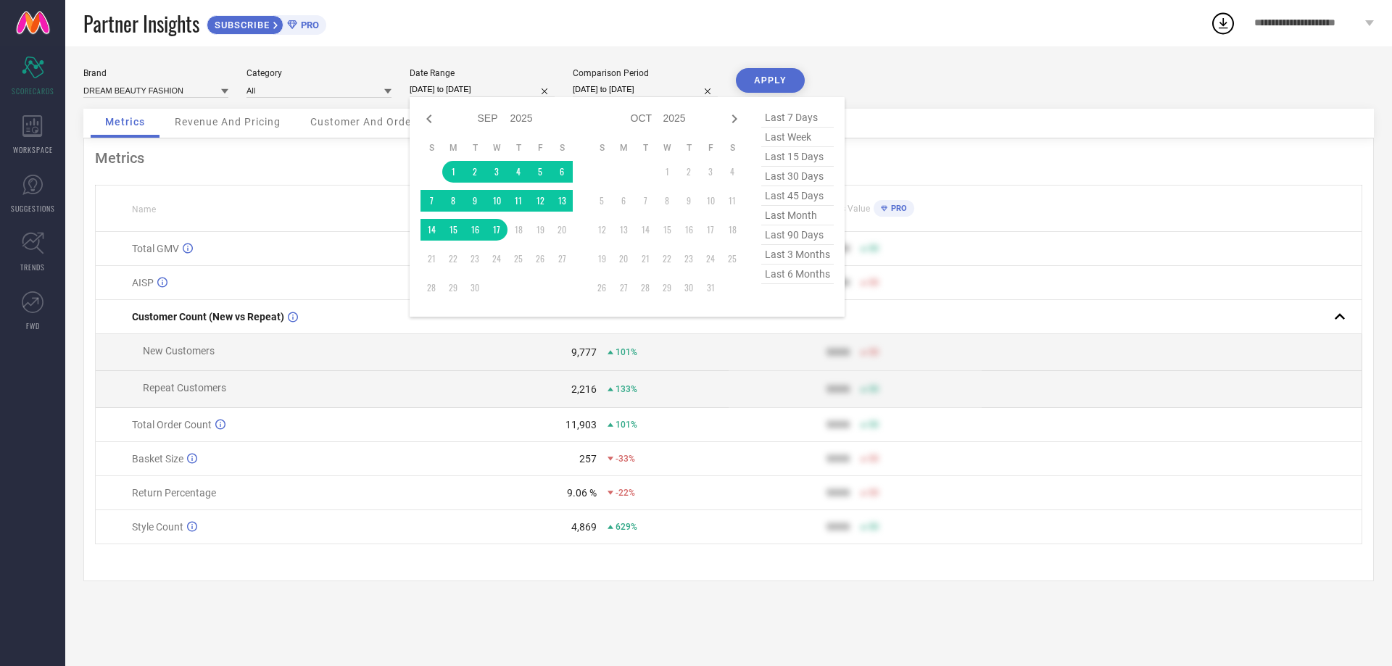
click at [464, 88] on input "[DATE] to [DATE]" at bounding box center [482, 89] width 145 height 15
click at [424, 121] on icon at bounding box center [428, 118] width 17 height 17
select select "7"
select select "2025"
select select "8"
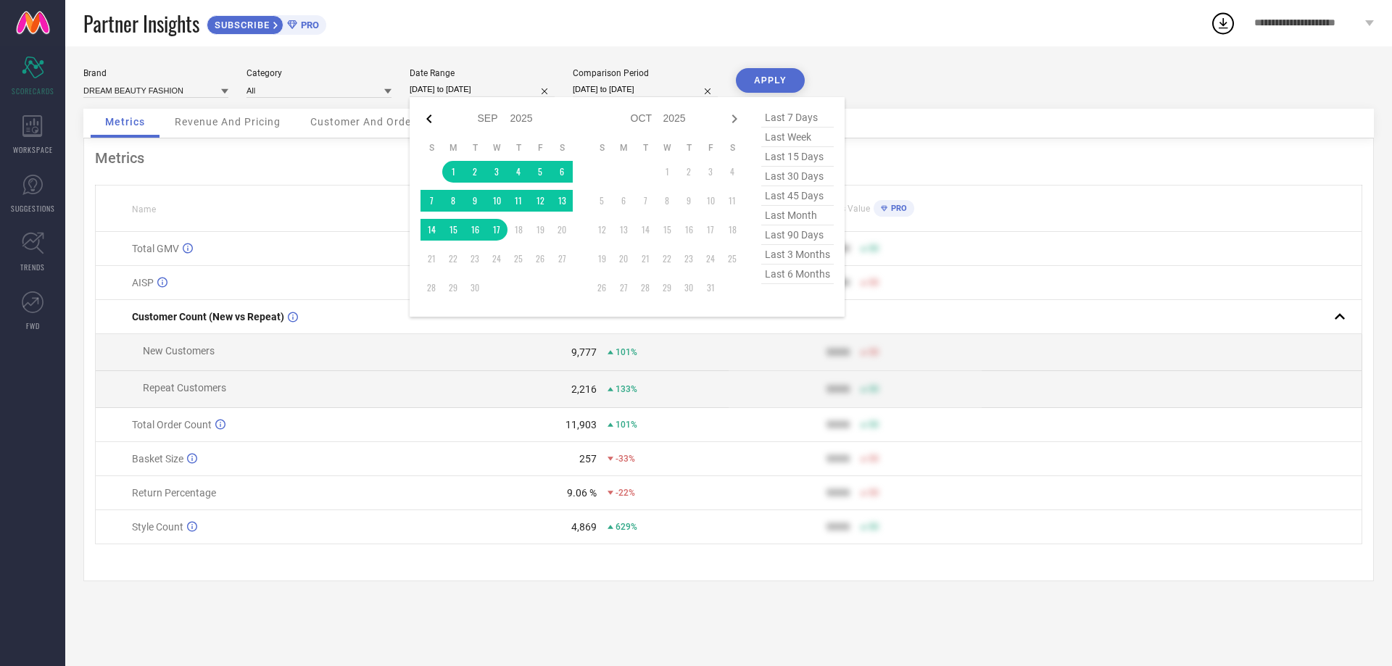
select select "2025"
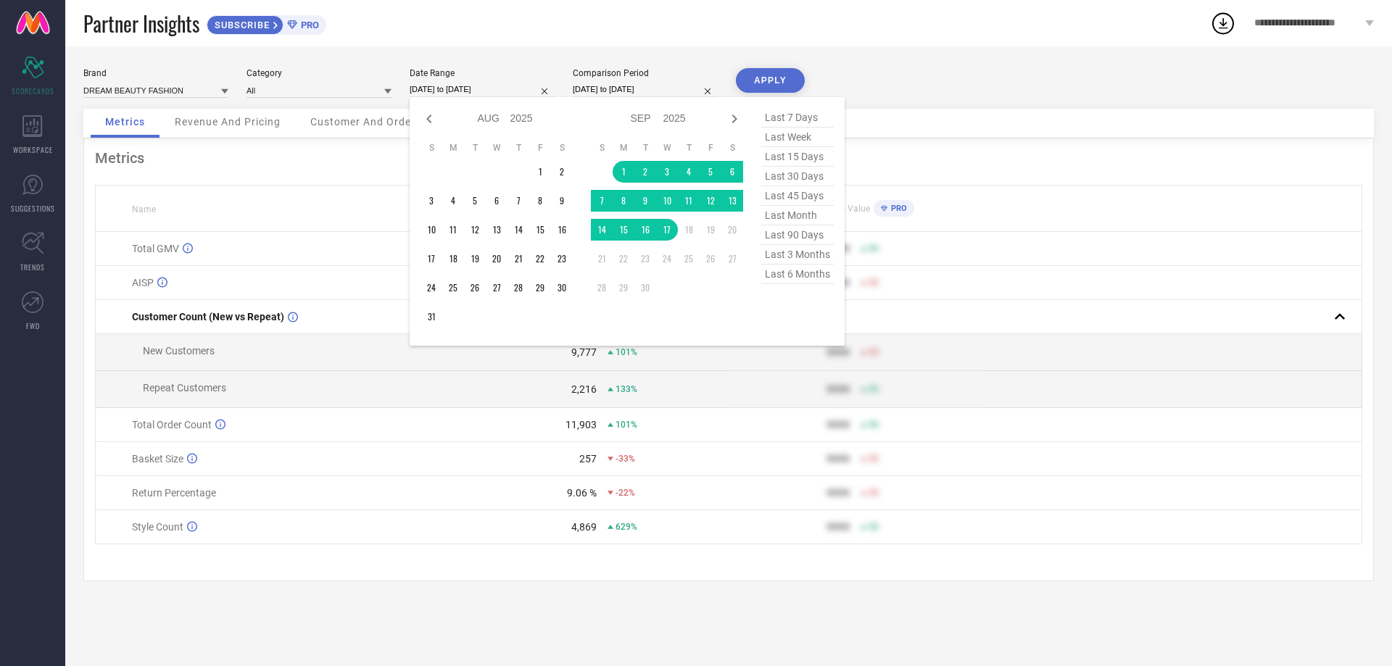
click at [424, 121] on icon at bounding box center [428, 118] width 17 height 17
select select "6"
select select "2025"
select select "7"
select select "2025"
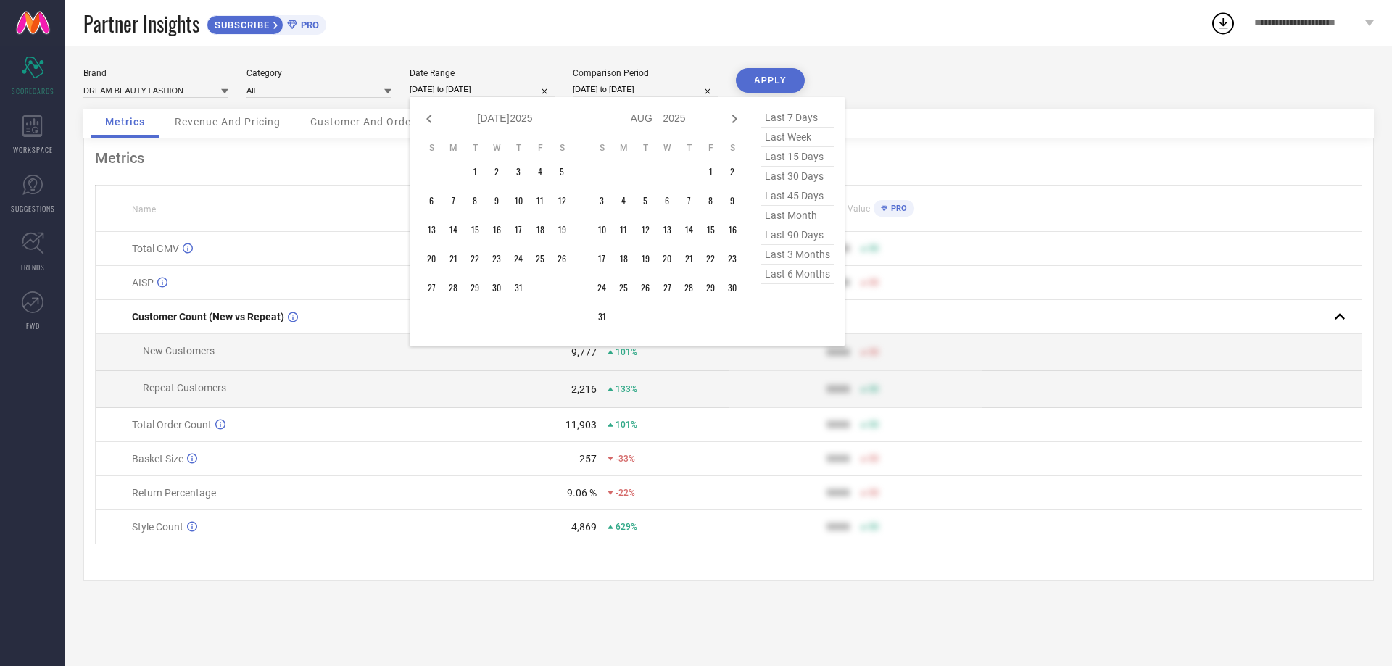
click at [424, 121] on icon at bounding box center [428, 118] width 17 height 17
select select "5"
select select "2025"
select select "6"
select select "2025"
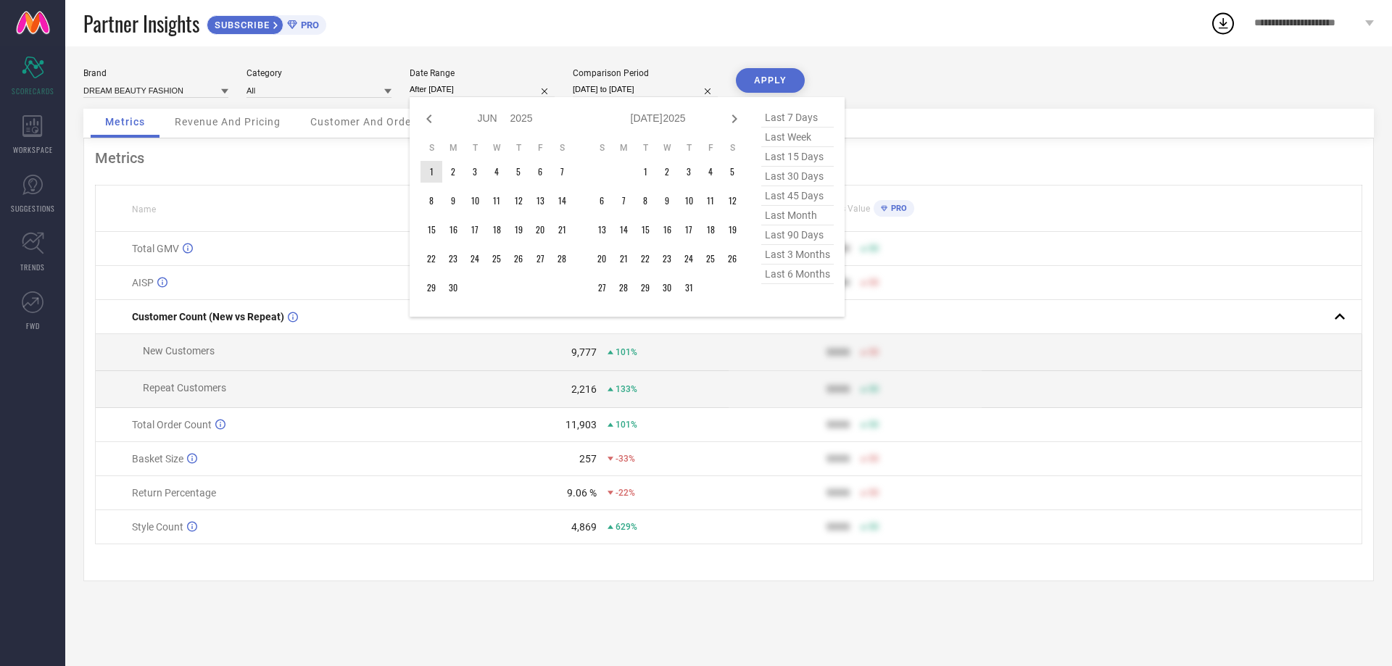
click at [436, 171] on td "1" at bounding box center [431, 172] width 22 height 22
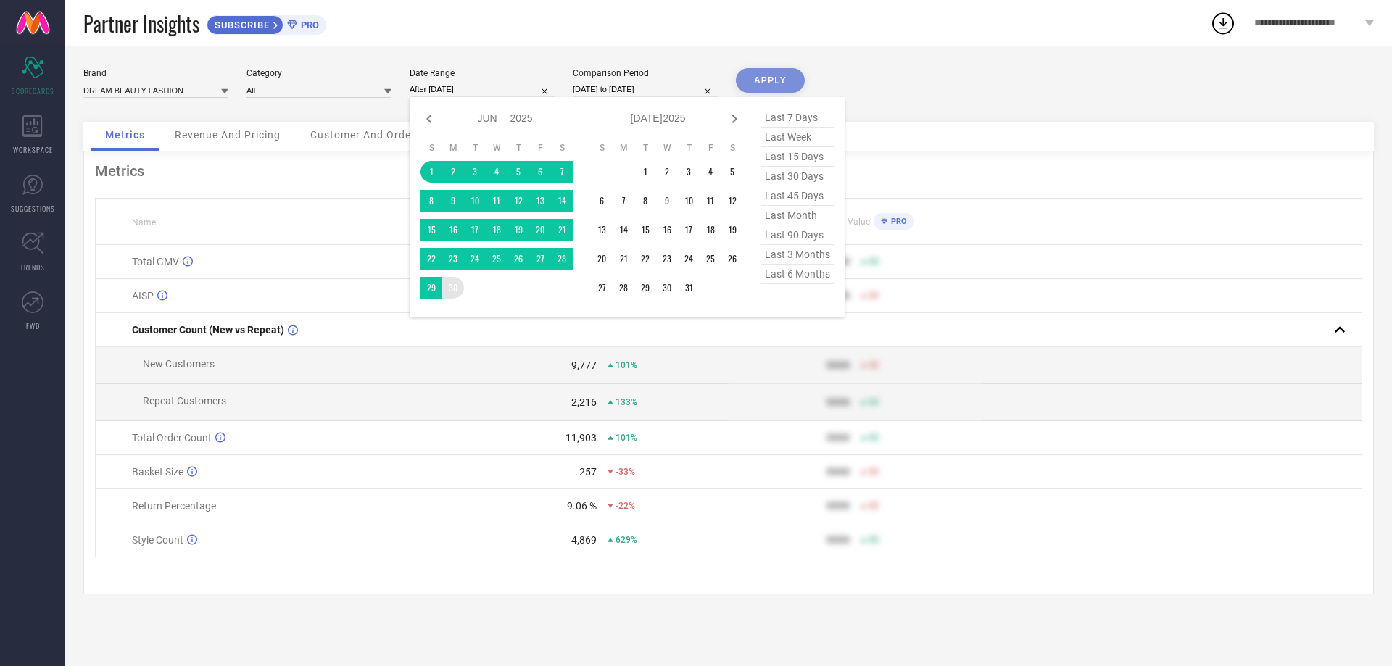
type input "[DATE] to [DATE]"
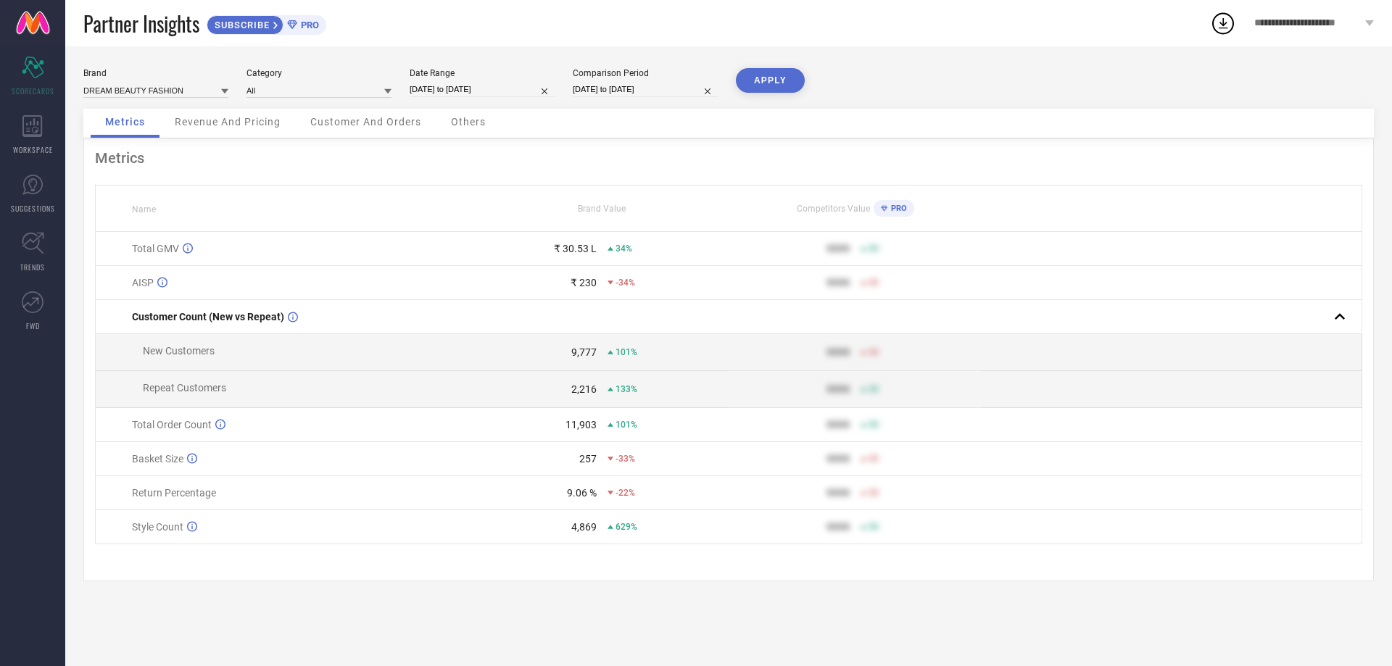
click at [661, 87] on input "[DATE] to [DATE]" at bounding box center [645, 89] width 145 height 15
select select "8"
select select "2024"
select select "9"
select select "2024"
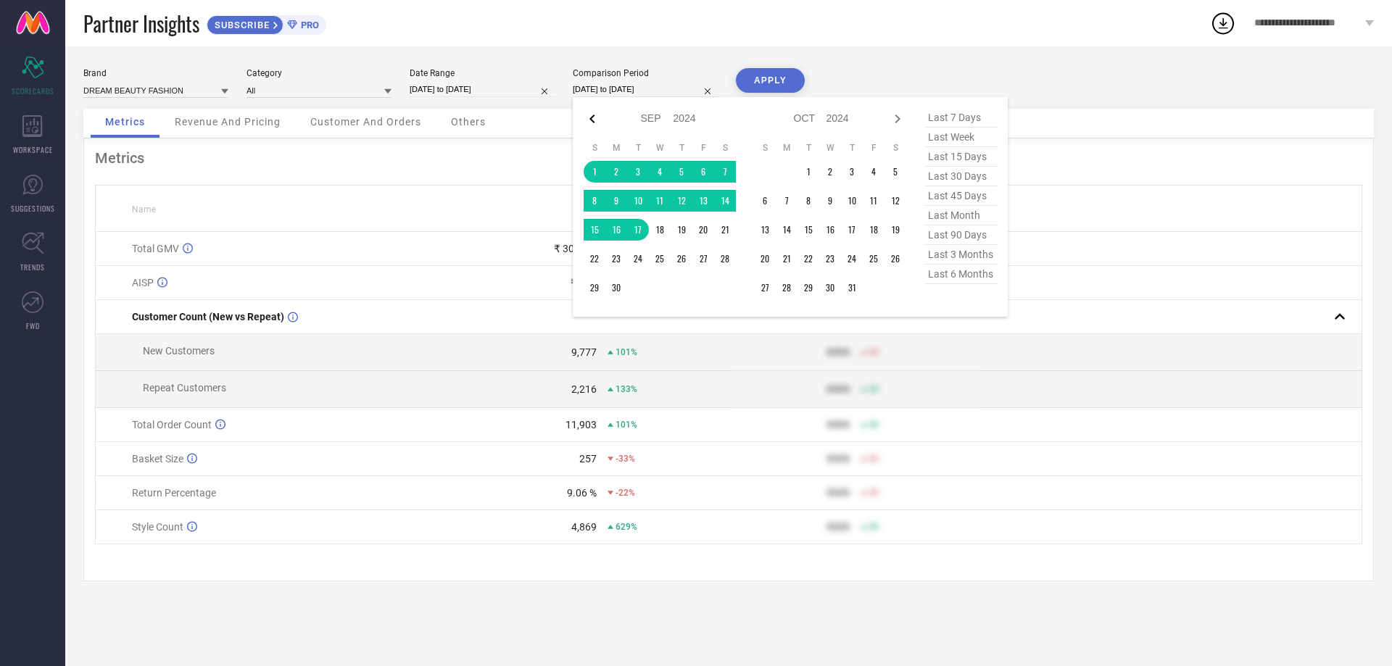
click at [587, 122] on icon at bounding box center [591, 118] width 17 height 17
select select "7"
select select "2024"
select select "8"
select select "2024"
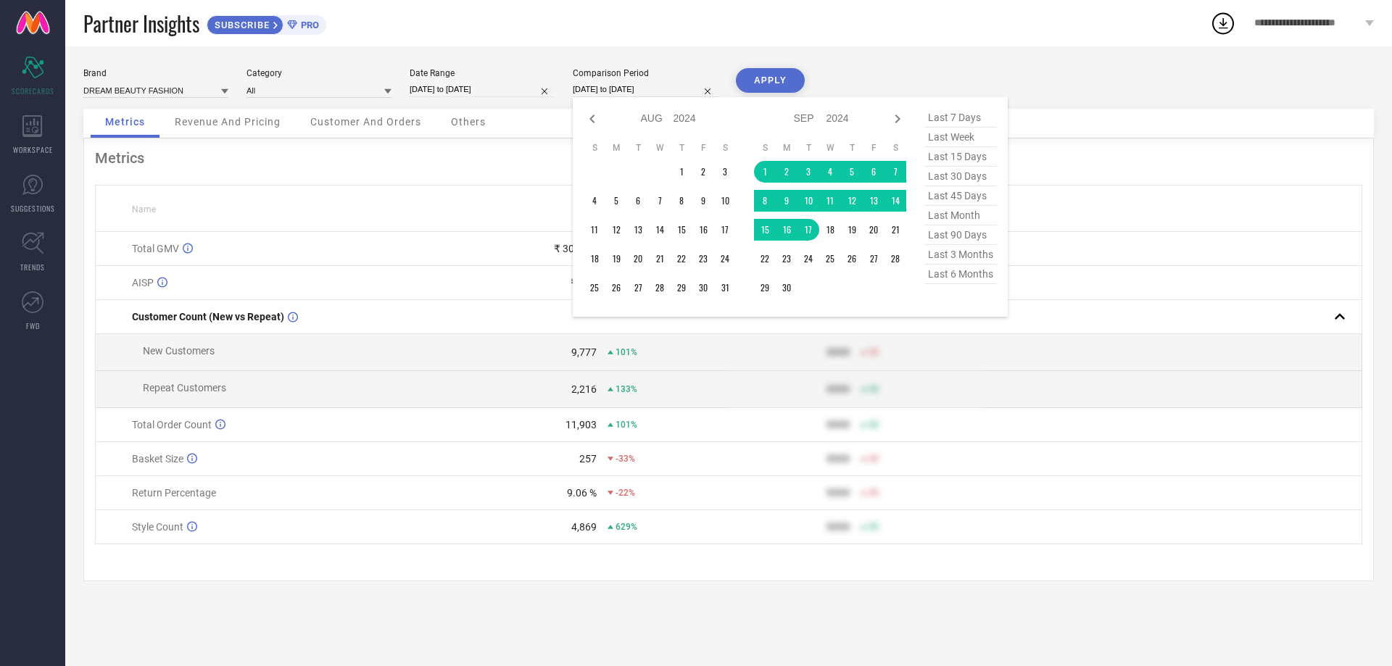
click at [587, 122] on icon at bounding box center [591, 118] width 17 height 17
select select "6"
select select "2024"
select select "7"
select select "2024"
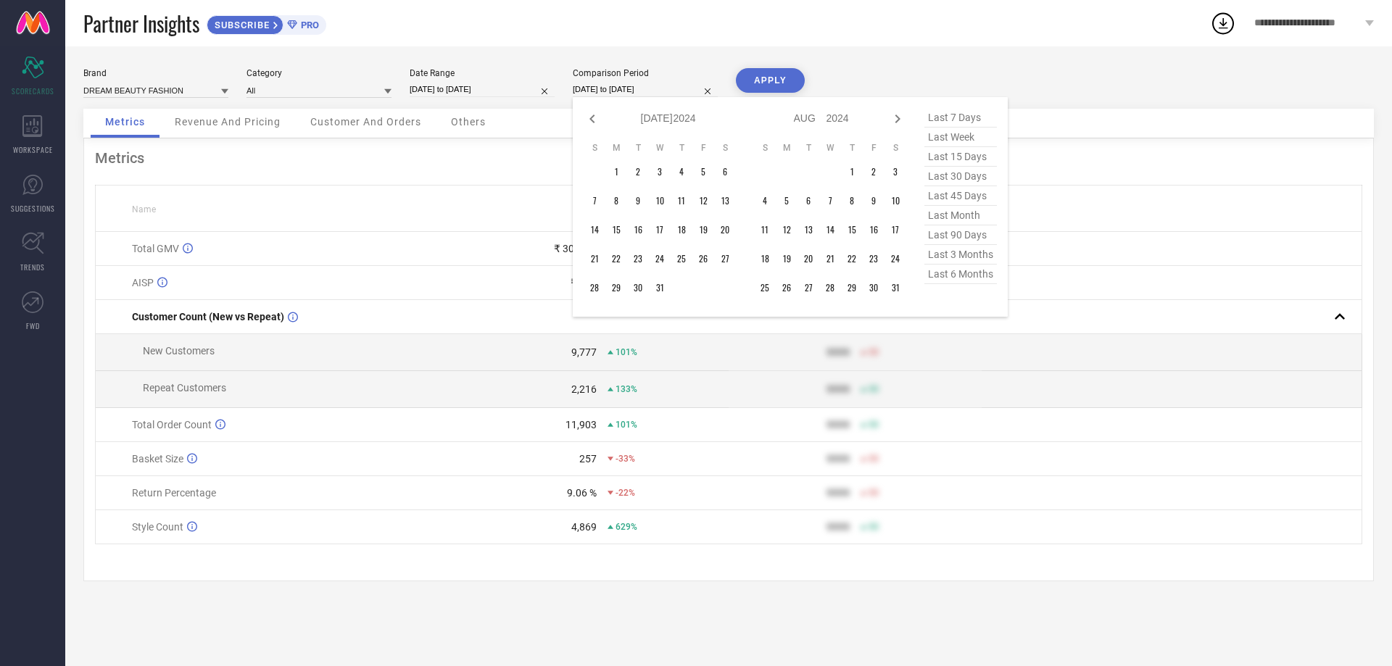
click at [587, 122] on icon at bounding box center [591, 118] width 17 height 17
select select "5"
select select "2024"
select select "6"
select select "2024"
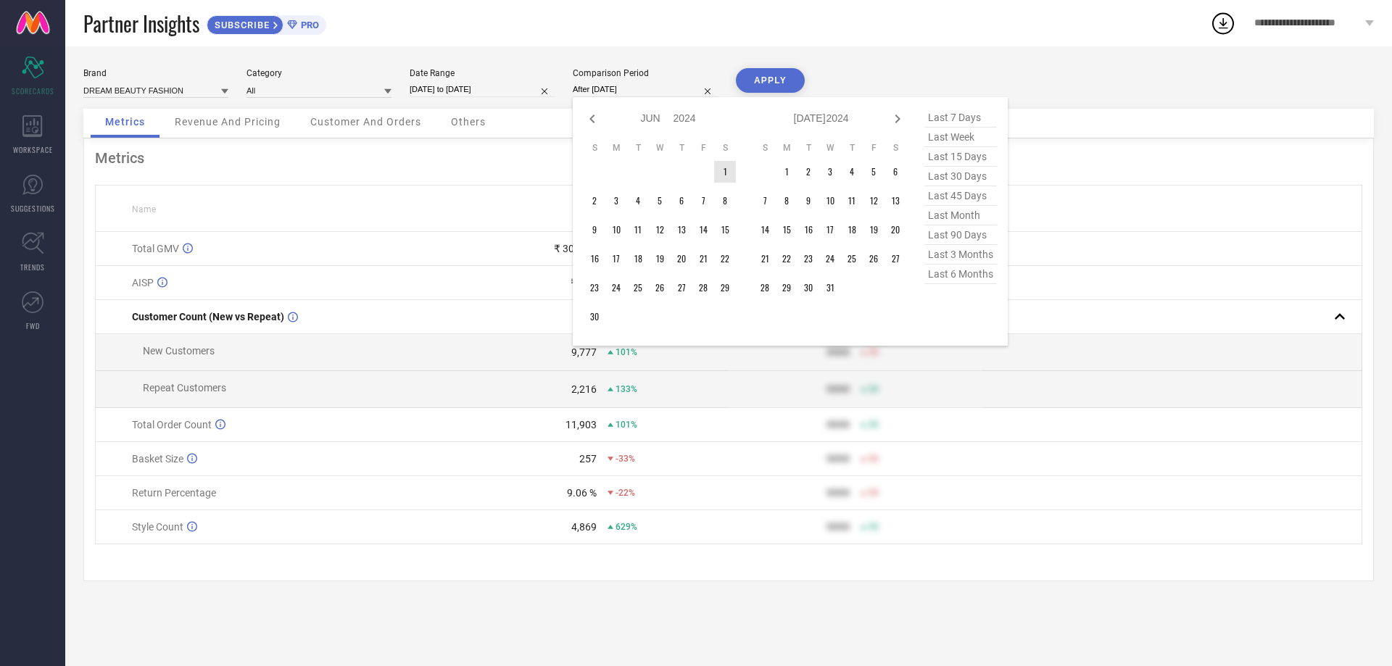
click at [728, 173] on td "1" at bounding box center [725, 172] width 22 height 22
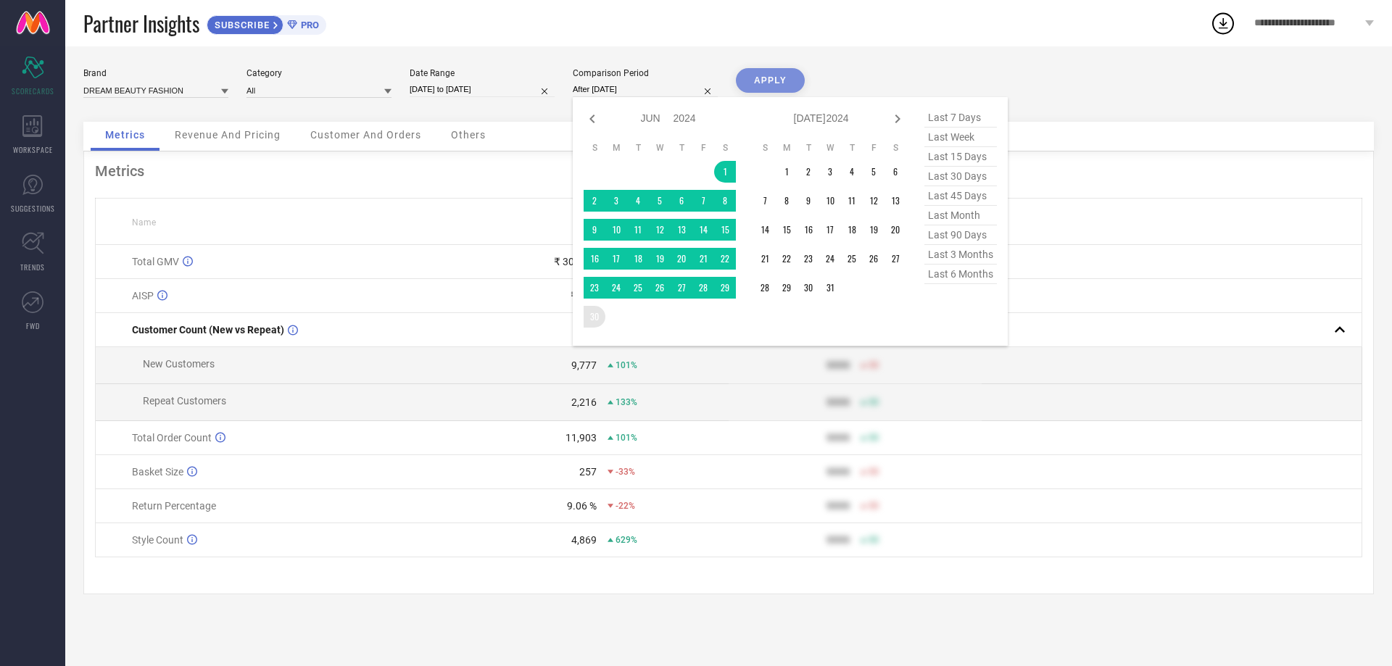
type input "[DATE] to [DATE]"
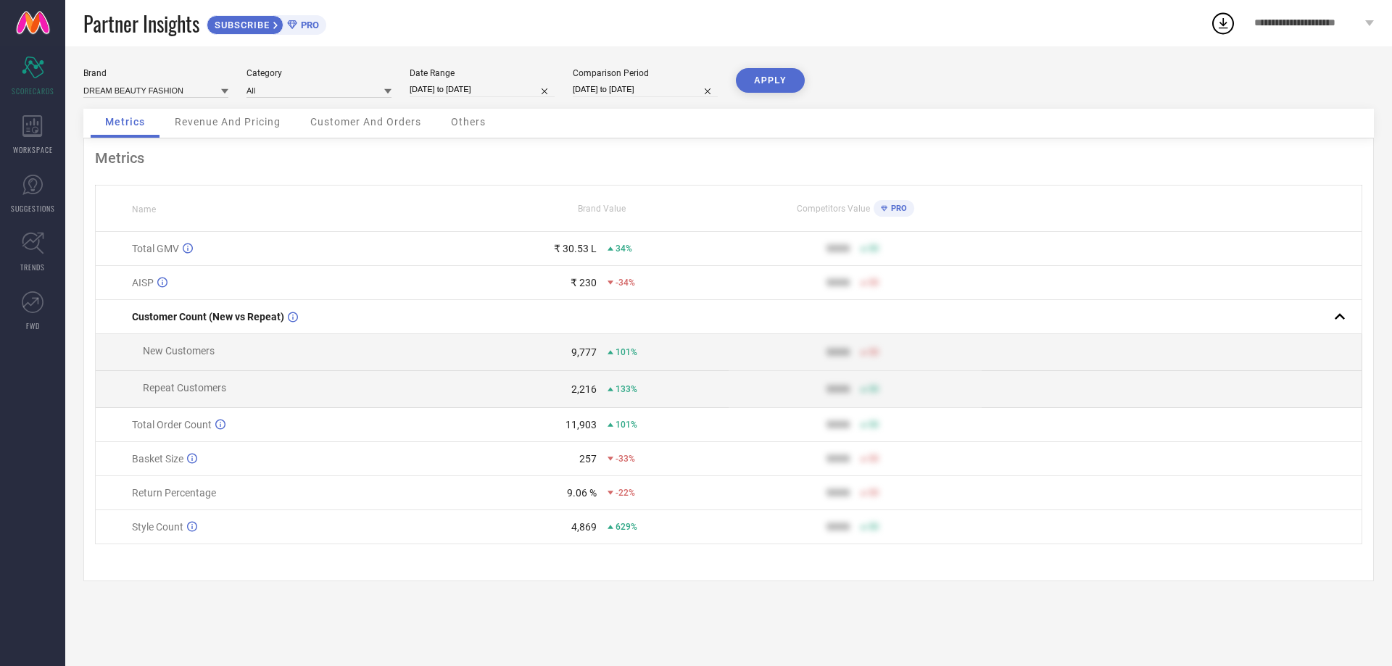
click at [787, 89] on button "APPLY" at bounding box center [770, 80] width 69 height 25
